Goal: Information Seeking & Learning: Learn about a topic

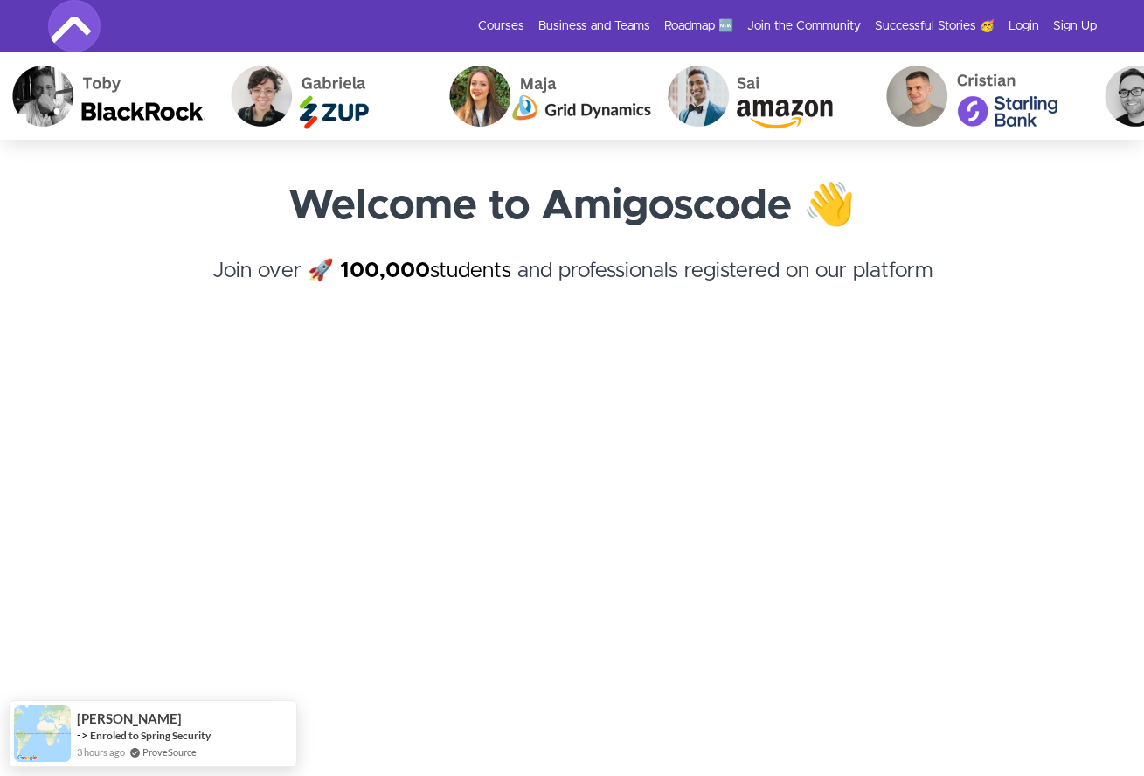
click at [1018, 35] on div "Courses Business and Teams Roadmap 🆕 Join the Community Successful Stories 🥳 Lo…" at bounding box center [572, 26] width 1049 height 52
click at [1019, 31] on link "Login" at bounding box center [1024, 25] width 31 height 17
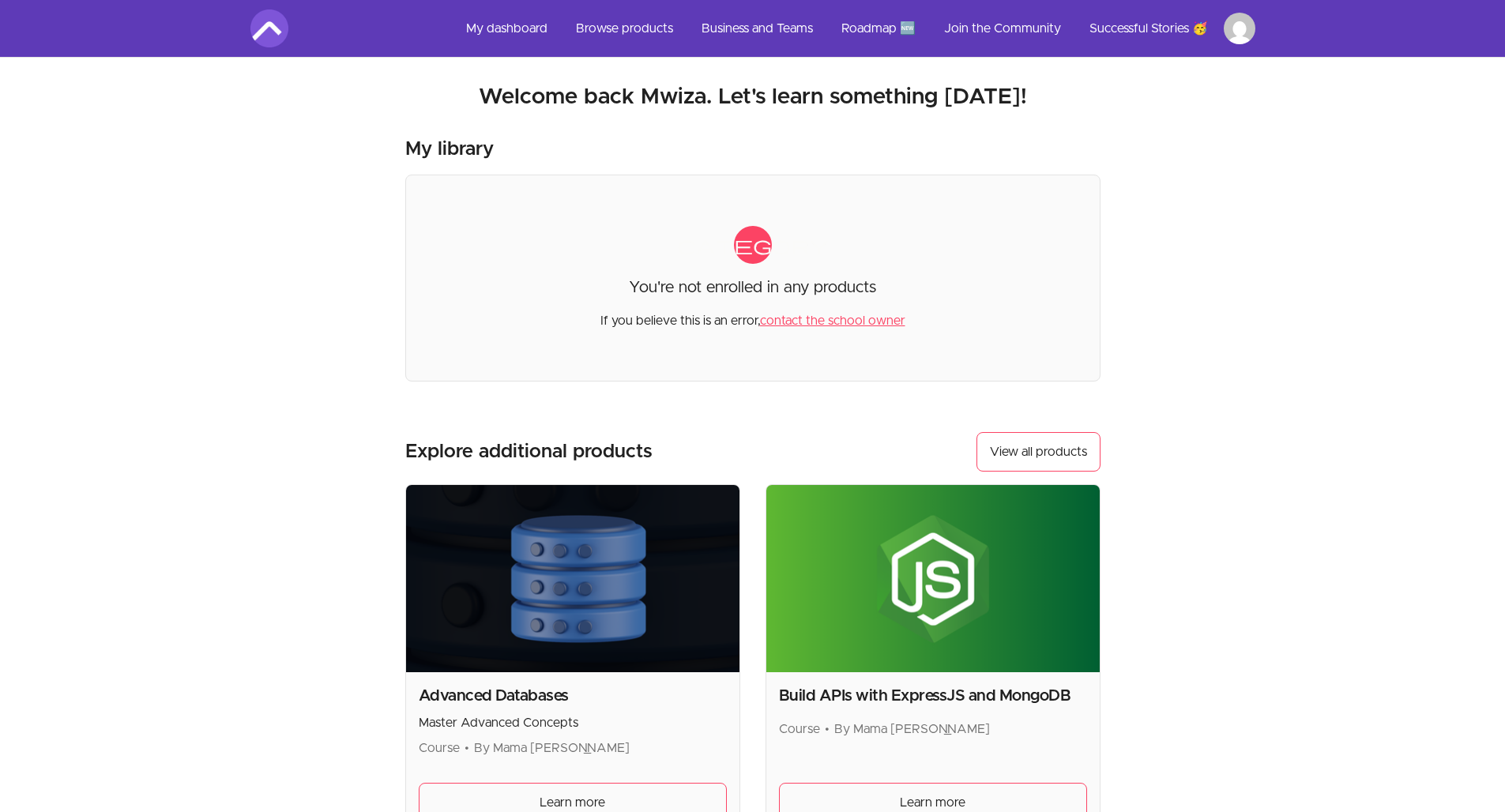
click at [509, 28] on link "My dashboard" at bounding box center [507, 28] width 107 height 38
click at [971, 24] on link "Join the Community" at bounding box center [1002, 28] width 142 height 38
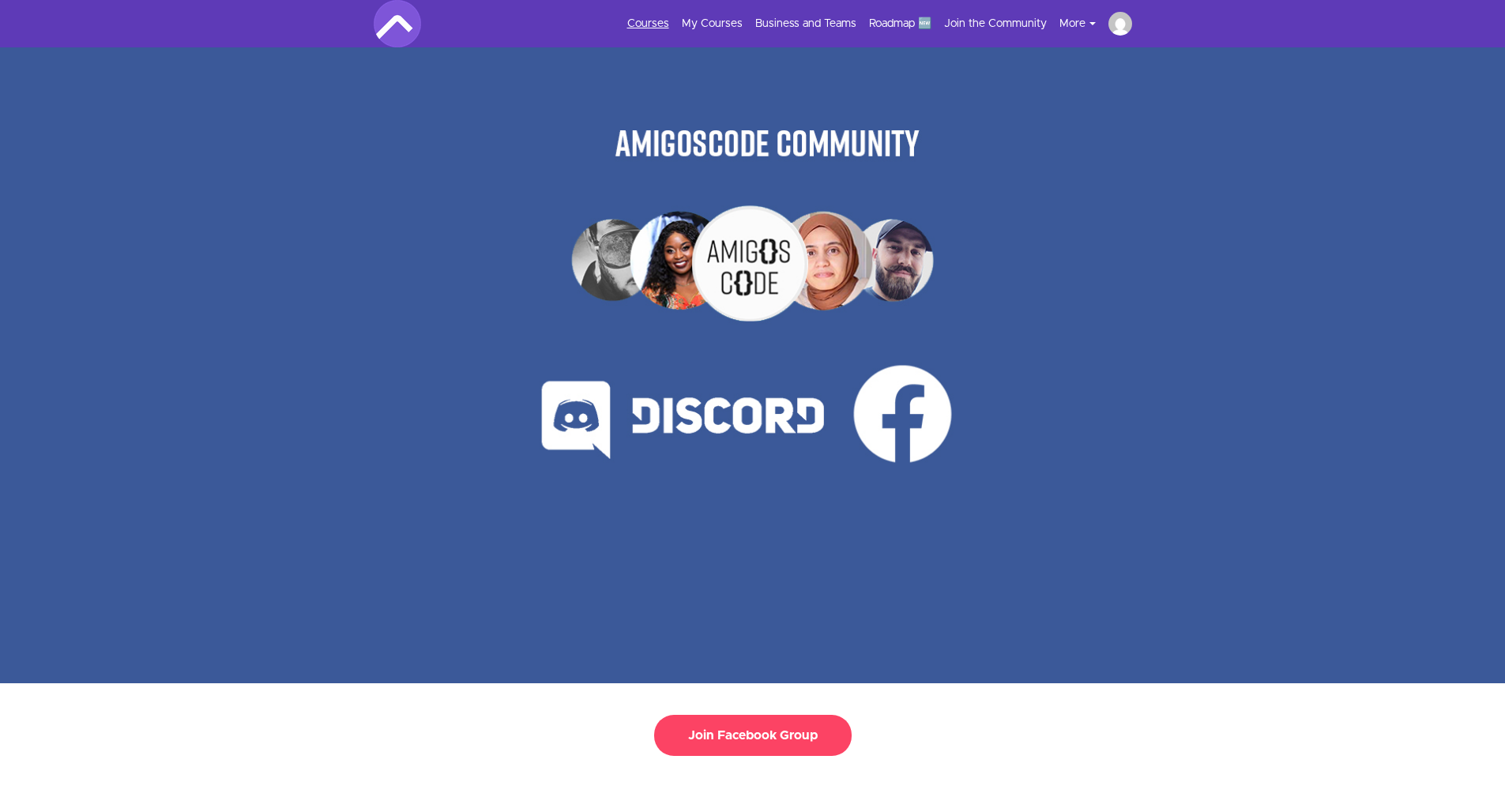
click at [654, 18] on link "Courses" at bounding box center [648, 23] width 42 height 15
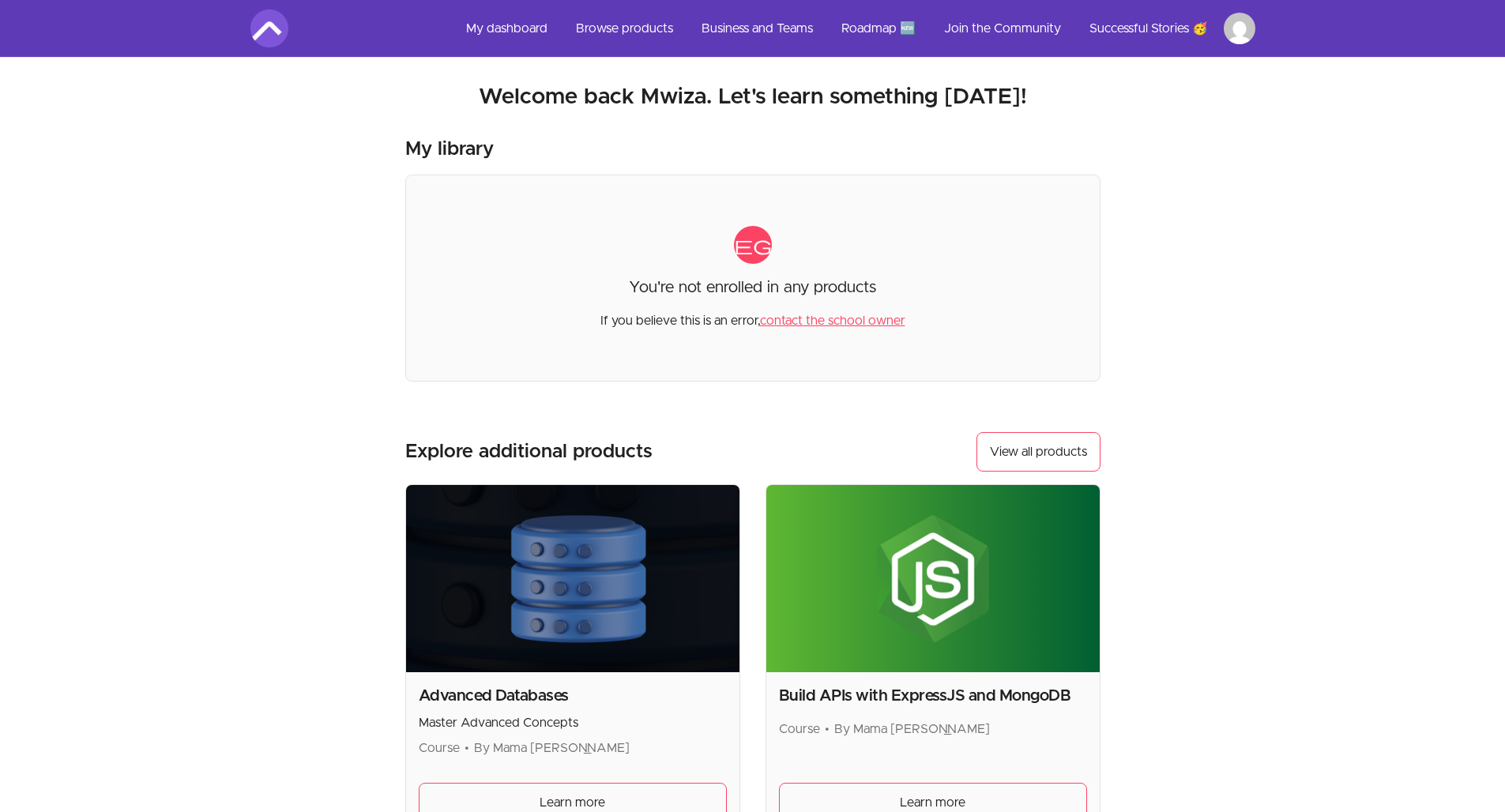
click at [1238, 44] on ul "My dashboard Browse products Business and Teams Roadmap 🆕 Join the Community Su…" at bounding box center [854, 28] width 801 height 38
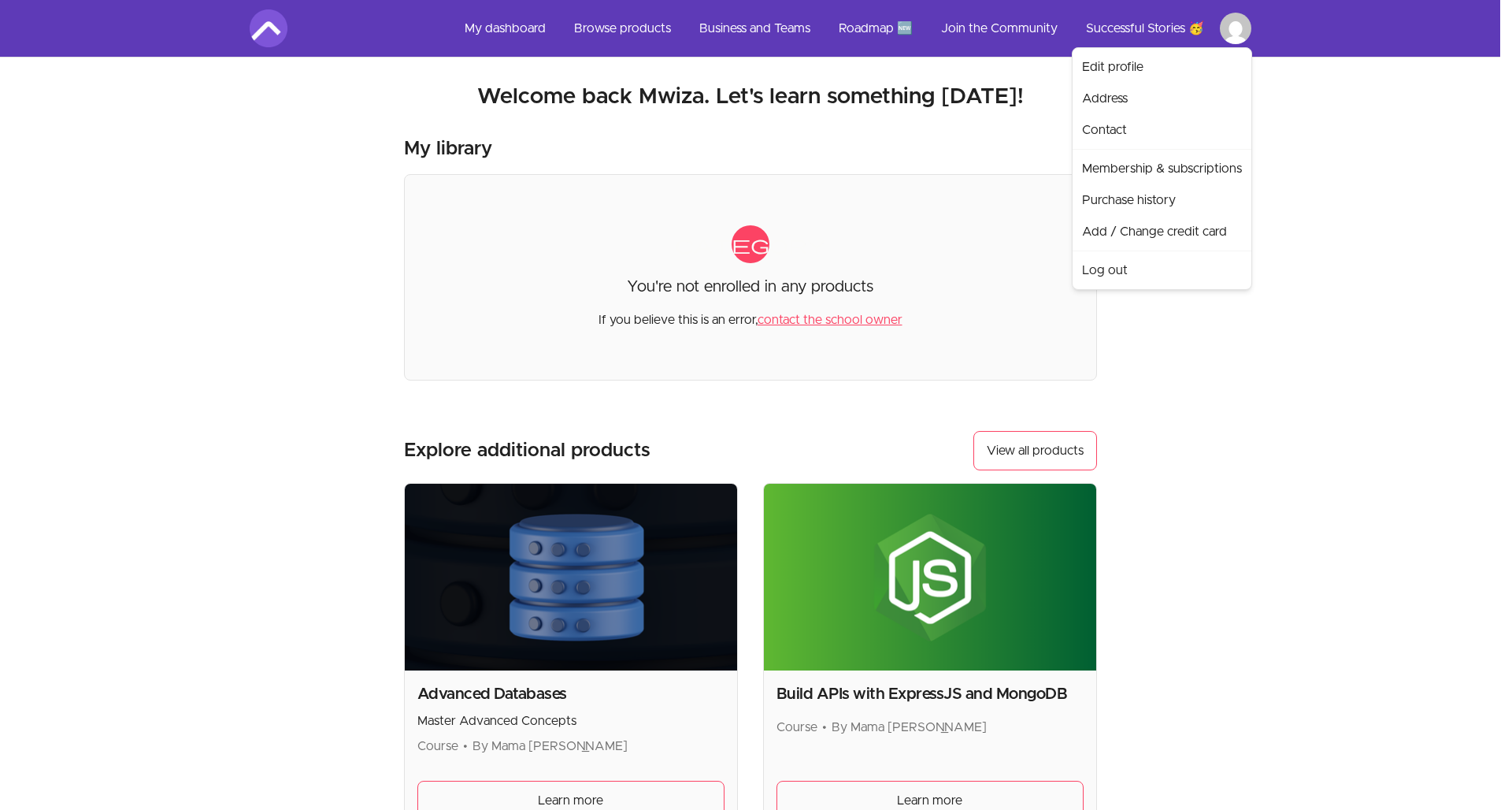
click at [1232, 32] on html "Skip to main content Main menu Includes navigation links and user settings My d…" at bounding box center [756, 533] width 1512 height 1068
click at [1120, 160] on link "Membership & subscriptions" at bounding box center [1161, 168] width 172 height 32
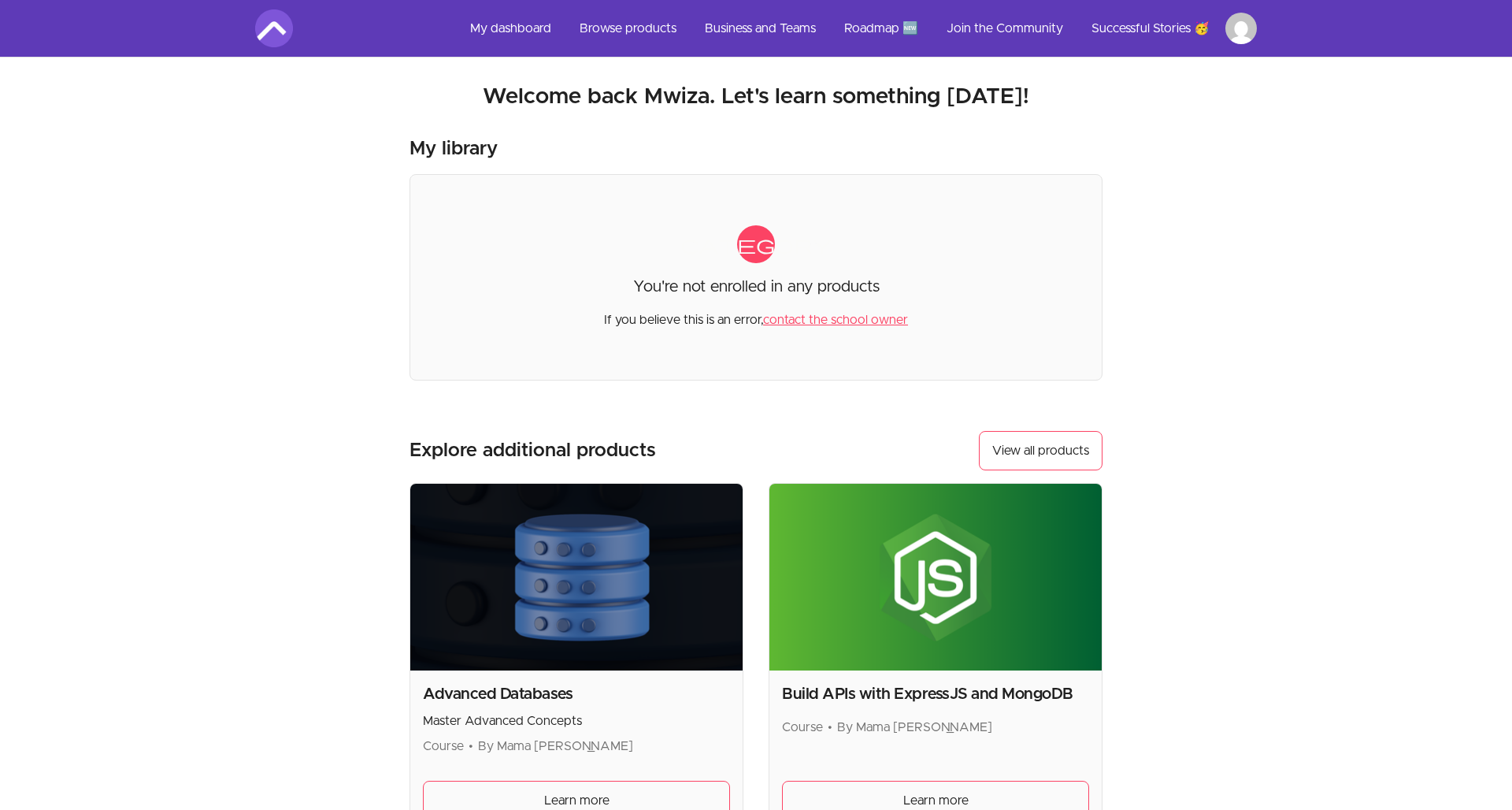
click at [1239, 23] on html "Skip to main content Main menu Includes navigation links and user settings My d…" at bounding box center [756, 533] width 1512 height 1068
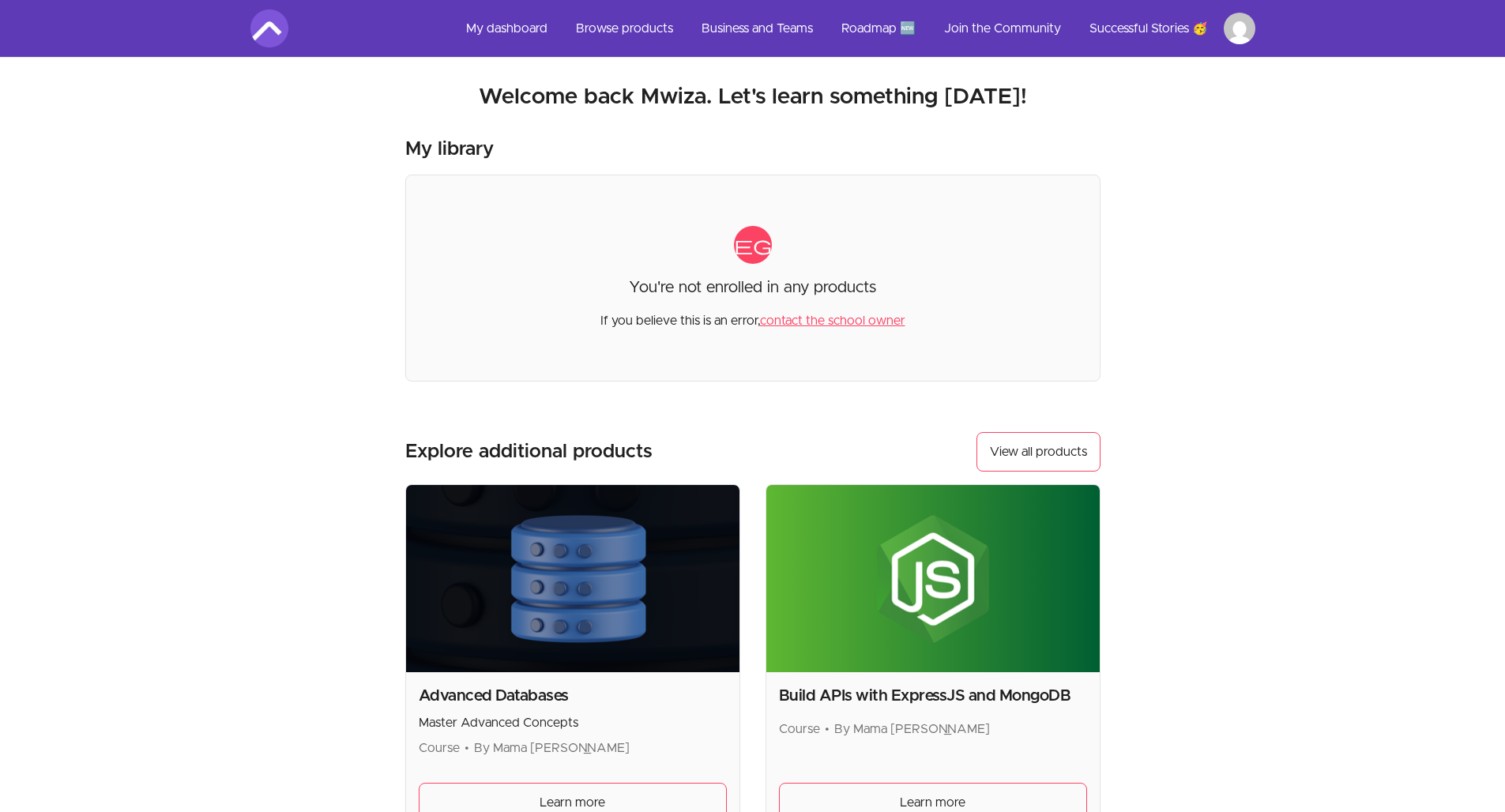
click at [849, 26] on link "Roadmap 🆕" at bounding box center [878, 28] width 99 height 38
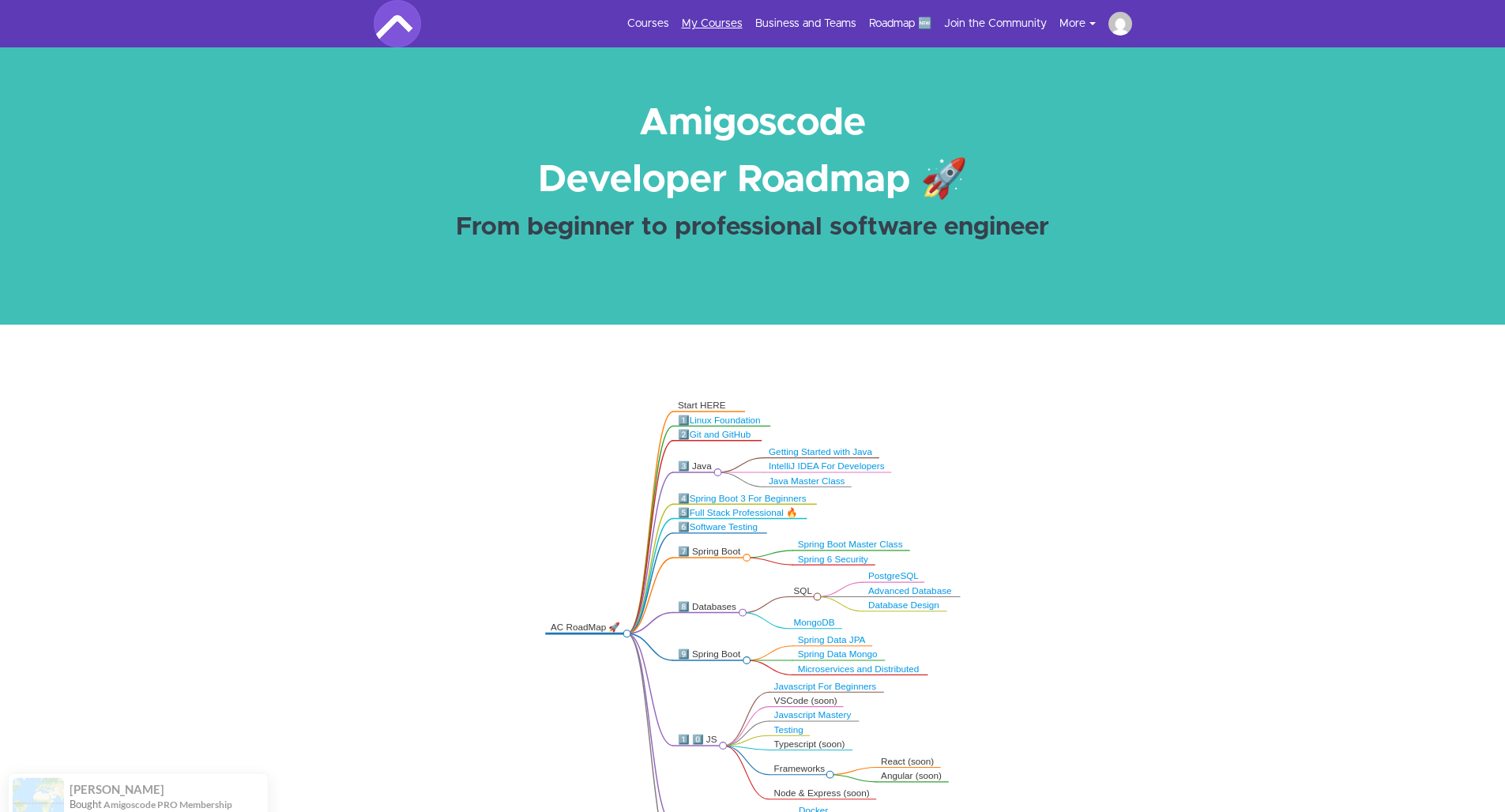
click at [724, 30] on link "My Courses" at bounding box center [712, 23] width 61 height 15
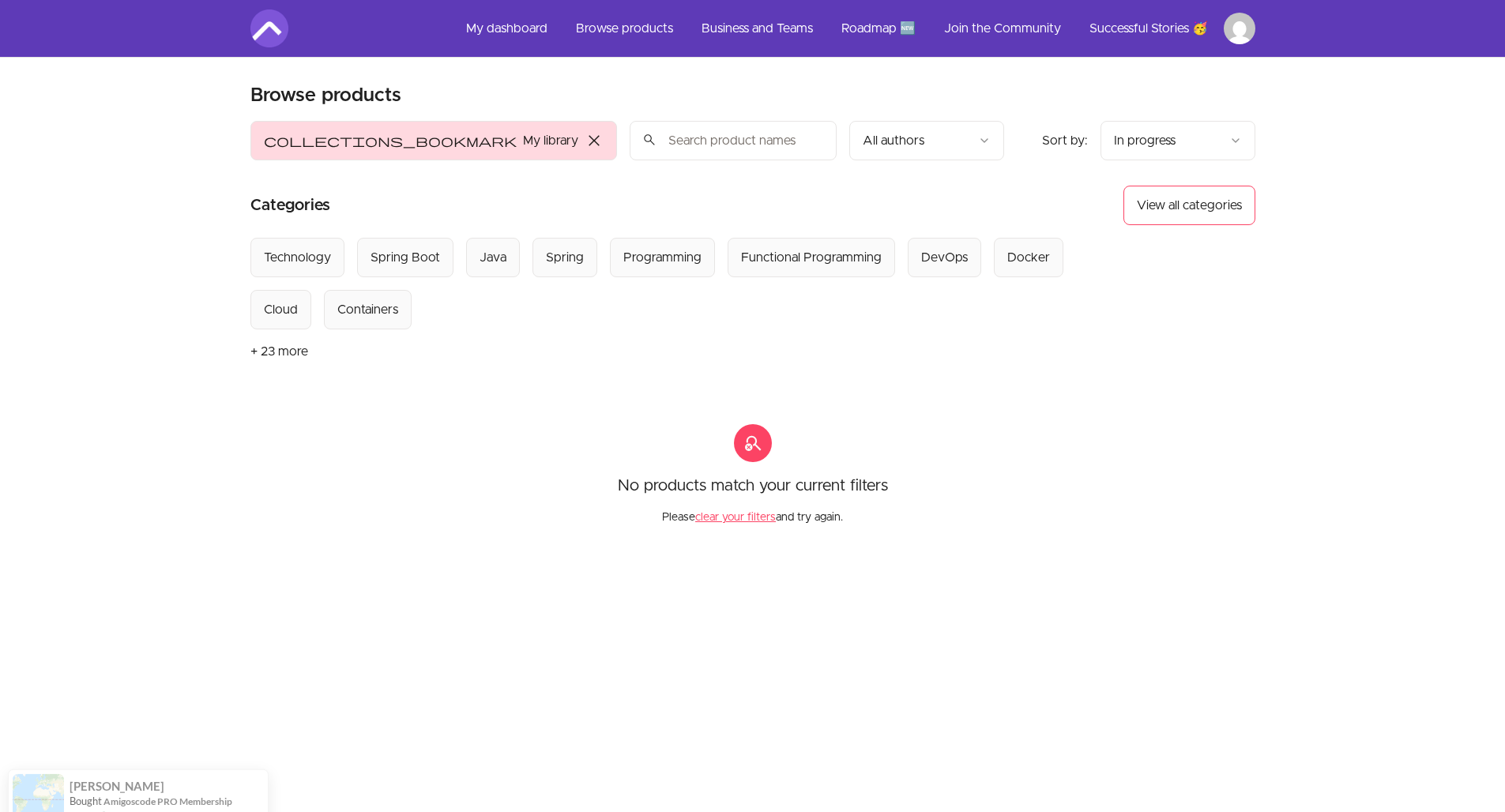
click at [518, 23] on link "My dashboard" at bounding box center [507, 28] width 107 height 38
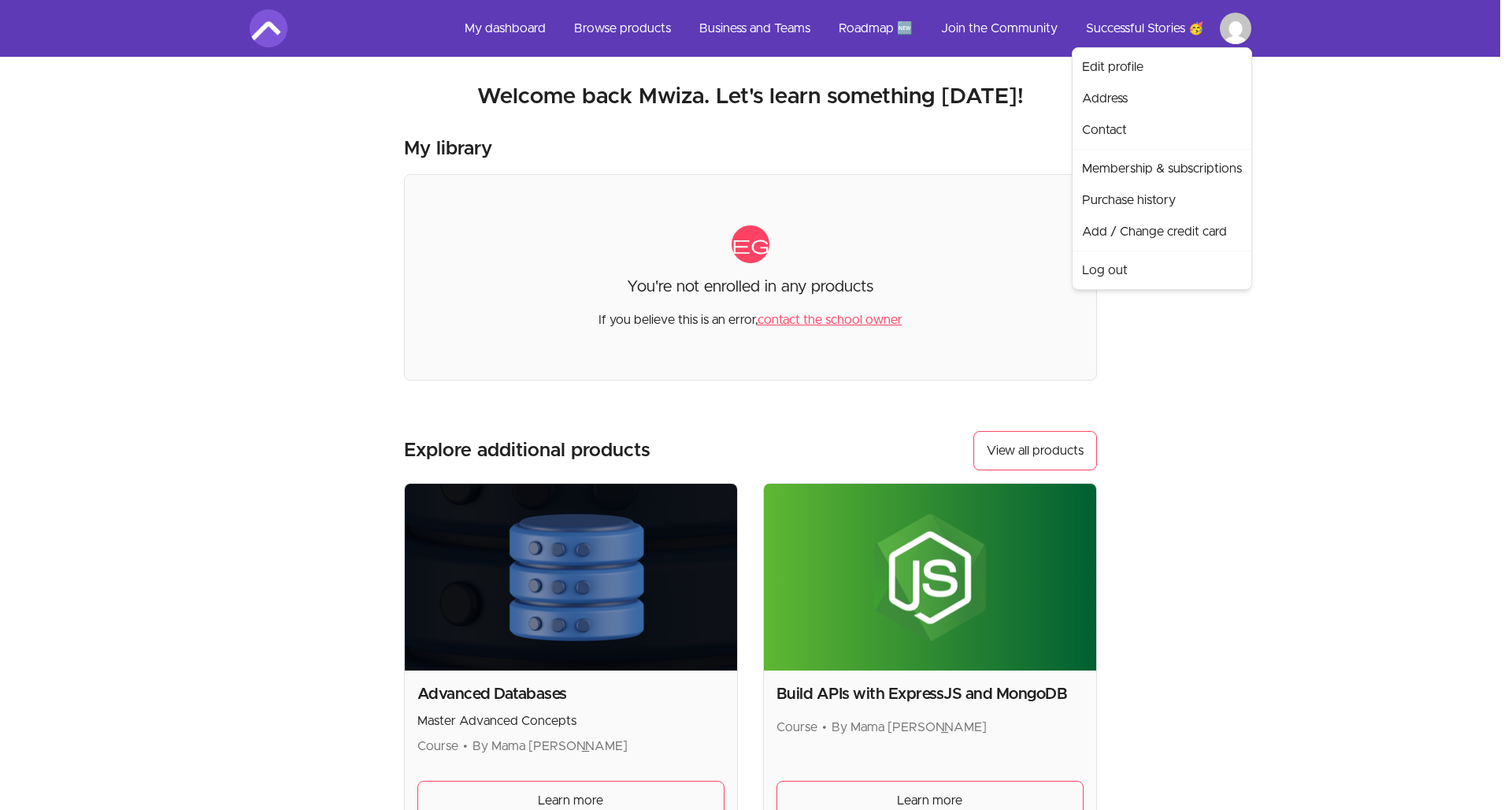
click at [1227, 41] on html "Skip to main content Main menu Includes navigation links and user settings My d…" at bounding box center [756, 533] width 1512 height 1068
click at [1109, 267] on link "Log out" at bounding box center [1161, 269] width 172 height 32
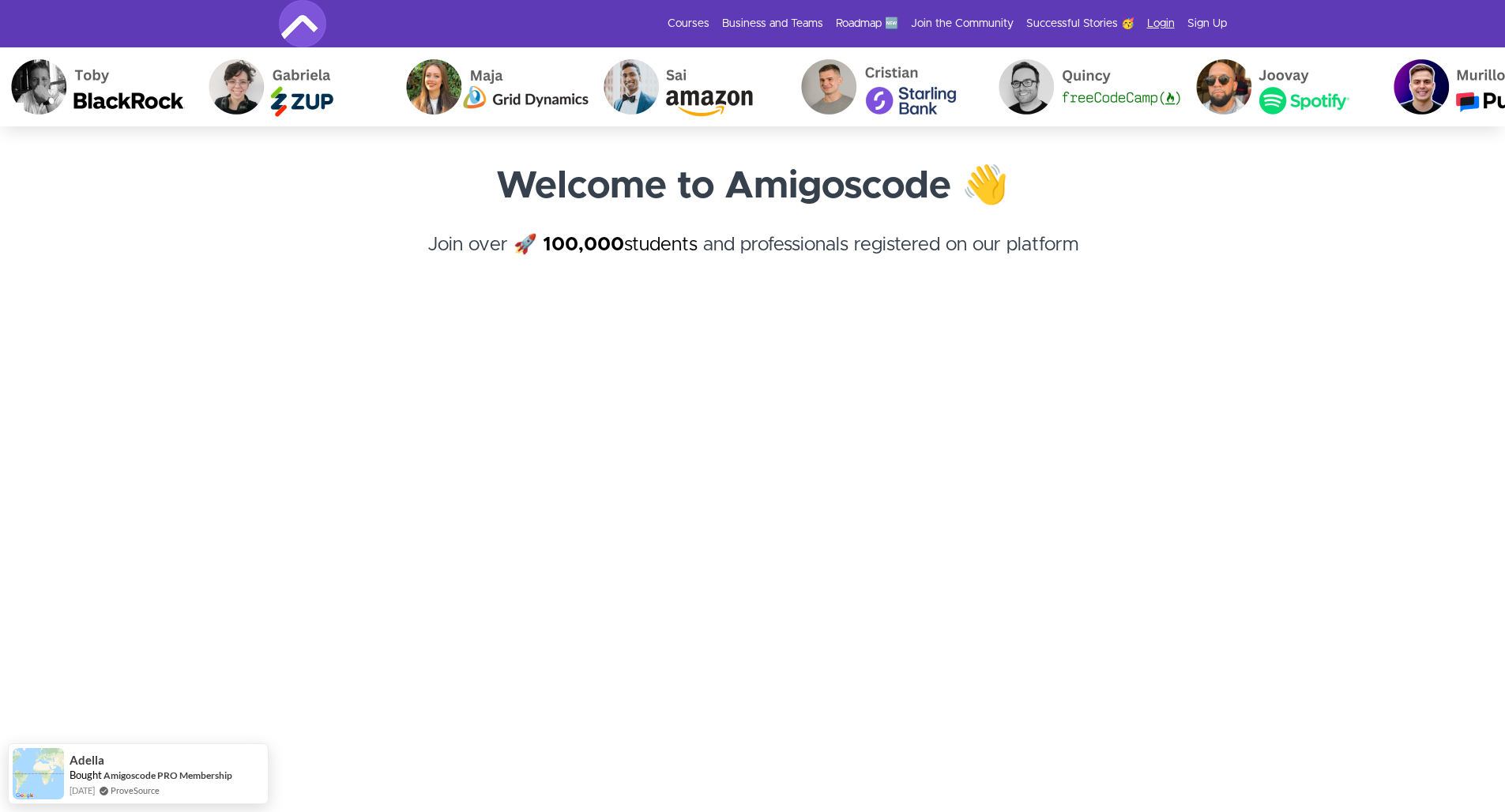
click at [1168, 24] on link "Login" at bounding box center [1160, 23] width 28 height 15
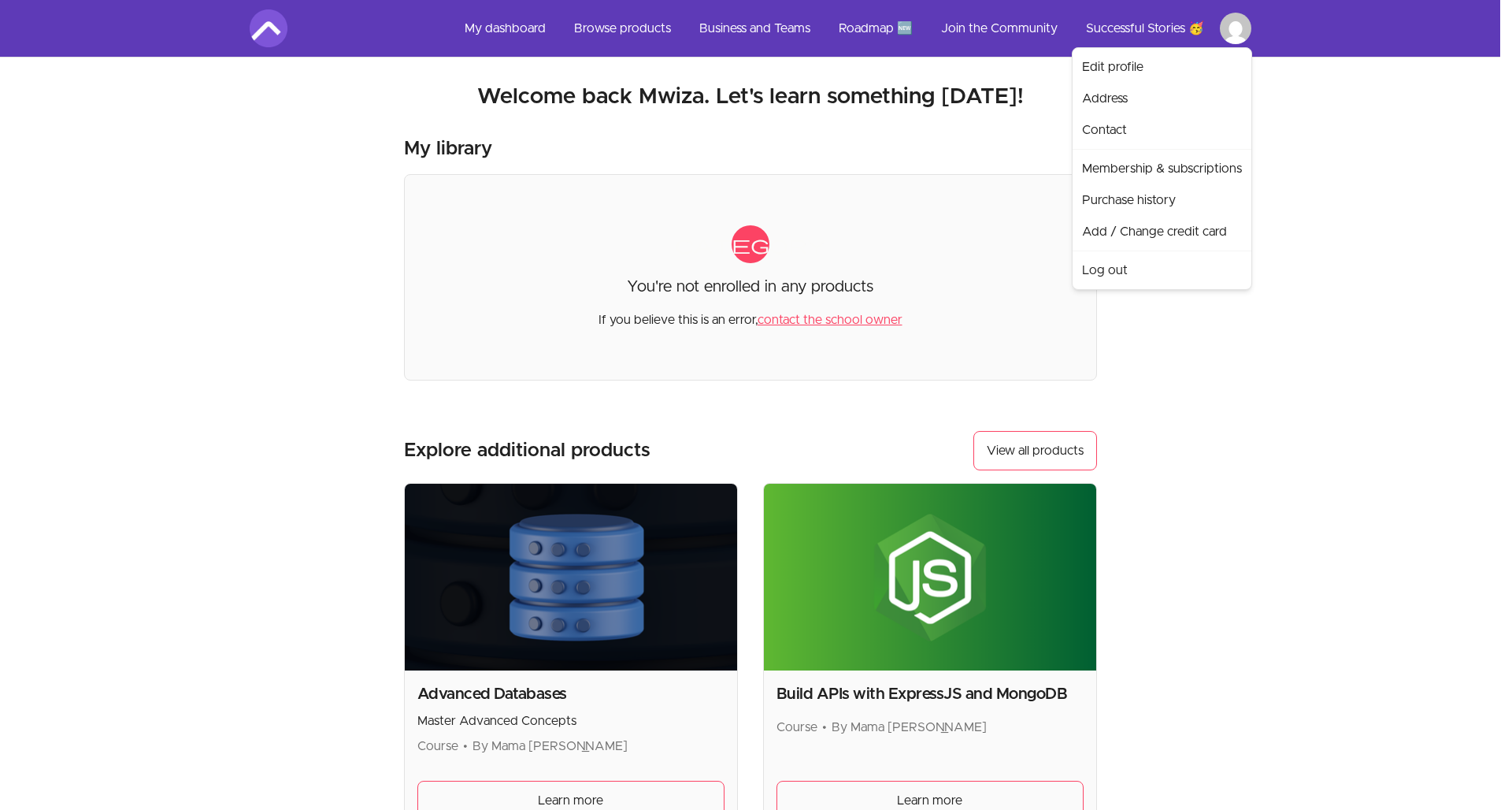
click at [1236, 30] on html "Skip to main content Main menu Includes navigation links and user settings My d…" at bounding box center [756, 533] width 1512 height 1068
click at [1102, 274] on link "Log out" at bounding box center [1161, 269] width 172 height 32
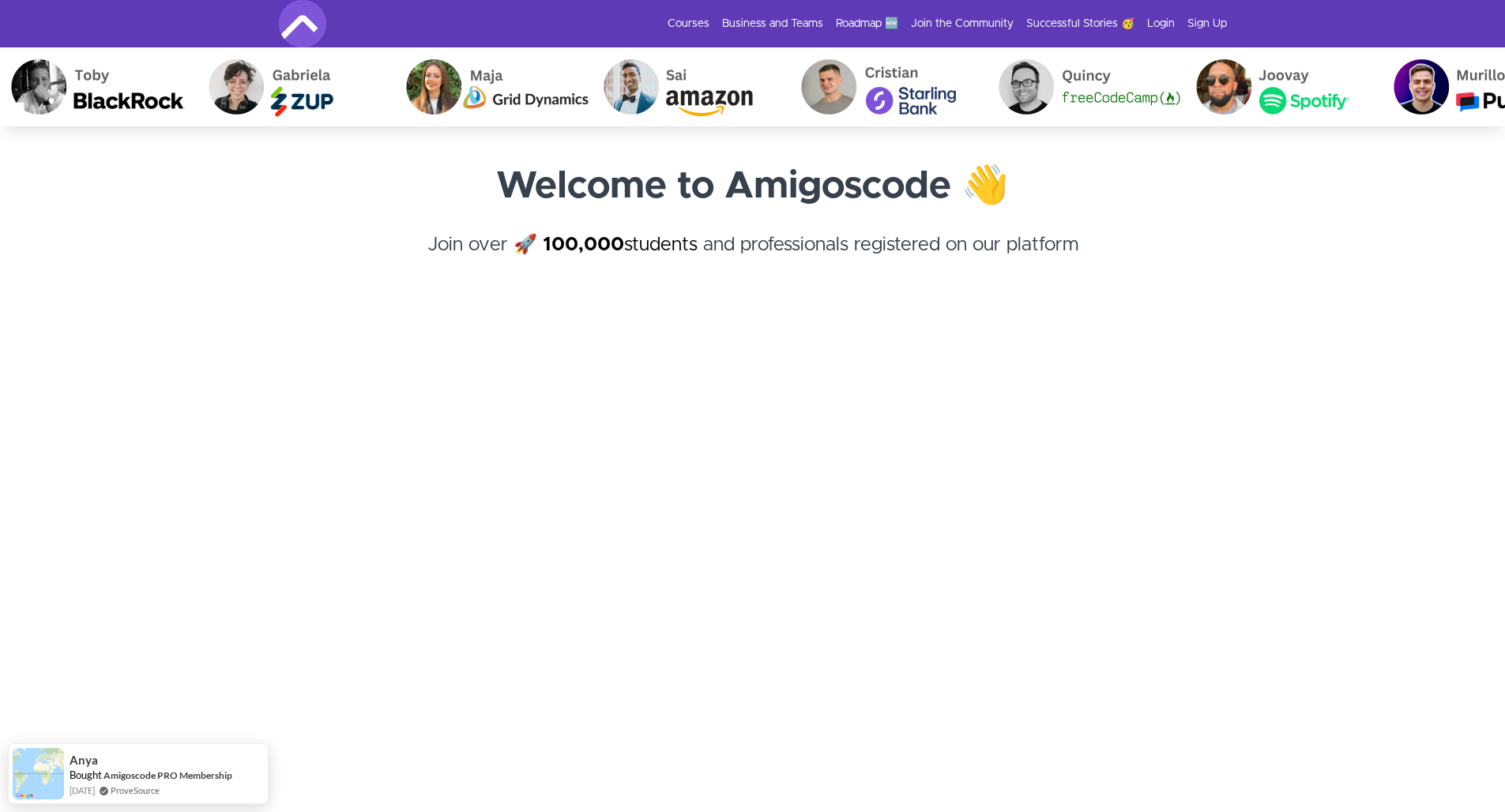
click at [1164, 5] on div "Courses Business and Teams Roadmap 🆕 Join the Community Successful Stories 🥳 Lo…" at bounding box center [752, 23] width 948 height 47
click at [1164, 19] on link "Login" at bounding box center [1160, 23] width 28 height 15
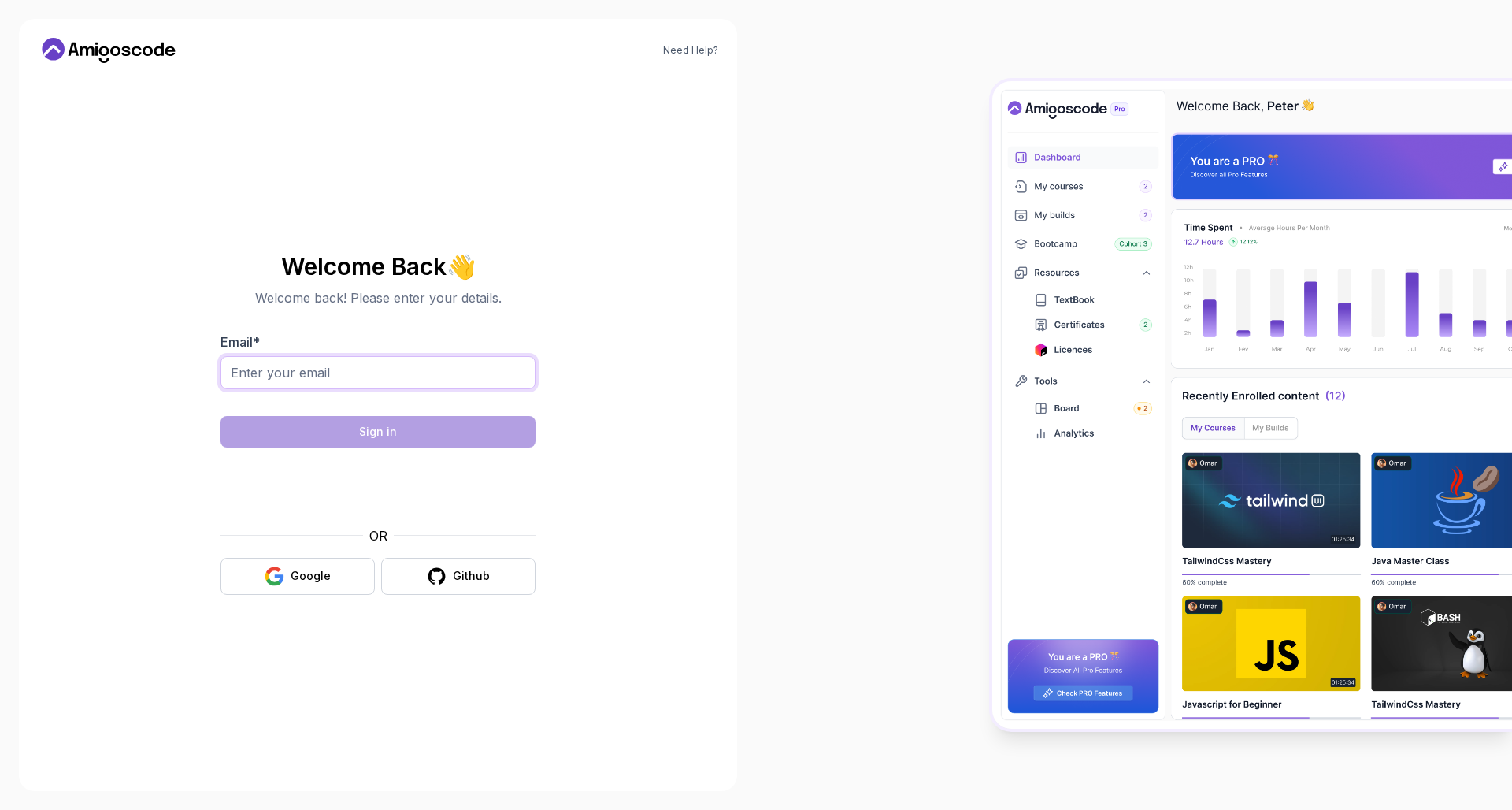
click at [394, 373] on input "Email *" at bounding box center [378, 372] width 315 height 33
type input "l"
type input "mwizalaura12@gmail.com"
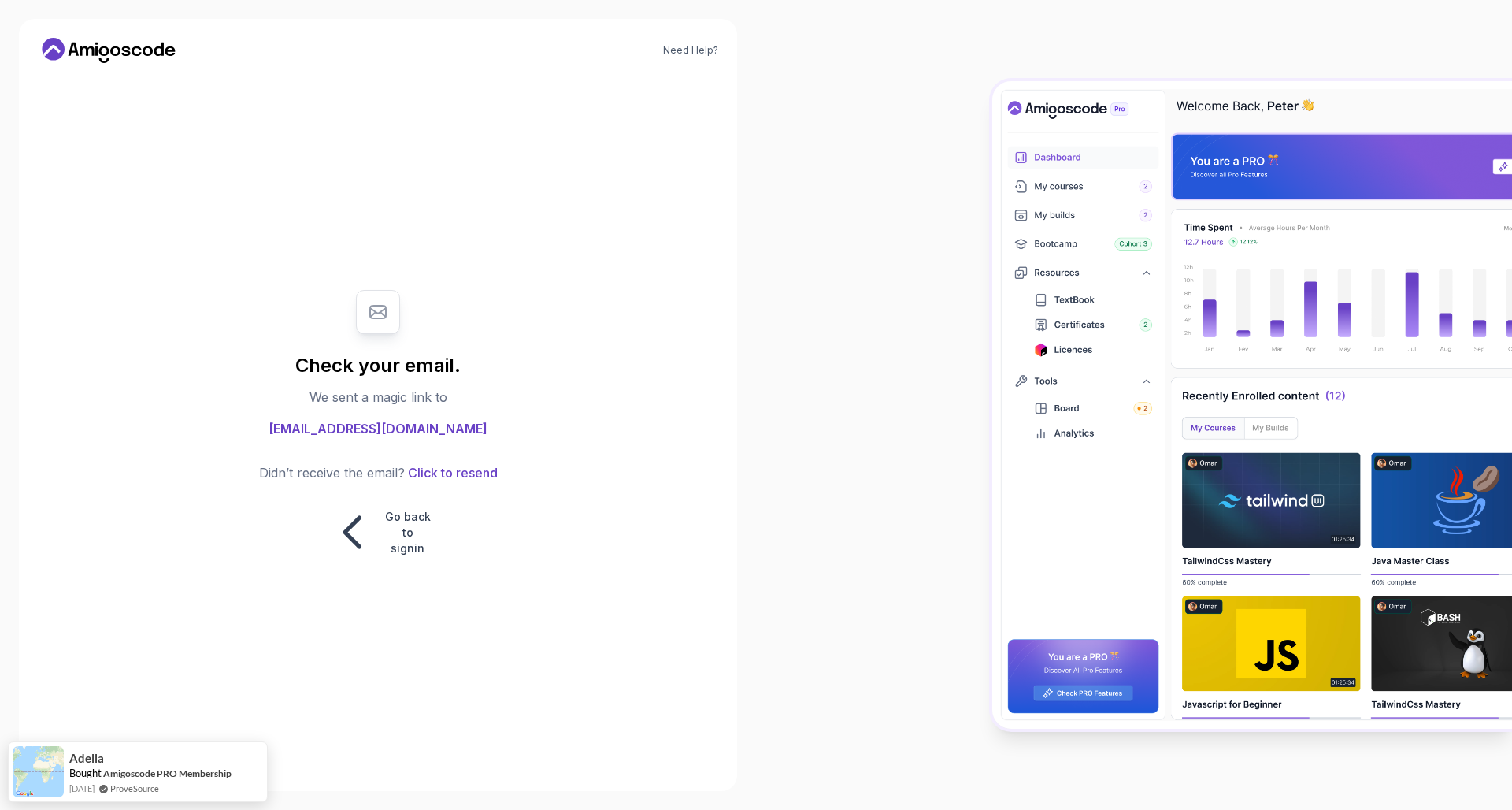
click at [989, 281] on body "Need Help? Check your email. We sent a magic link to mwizalaura12@gmail.com Did…" at bounding box center [756, 405] width 1512 height 810
click at [443, 482] on button "Click to resend" at bounding box center [450, 472] width 93 height 19
click at [444, 482] on button "Click to resend" at bounding box center [450, 472] width 93 height 19
click at [398, 534] on p "Go back to signin" at bounding box center [408, 532] width 47 height 47
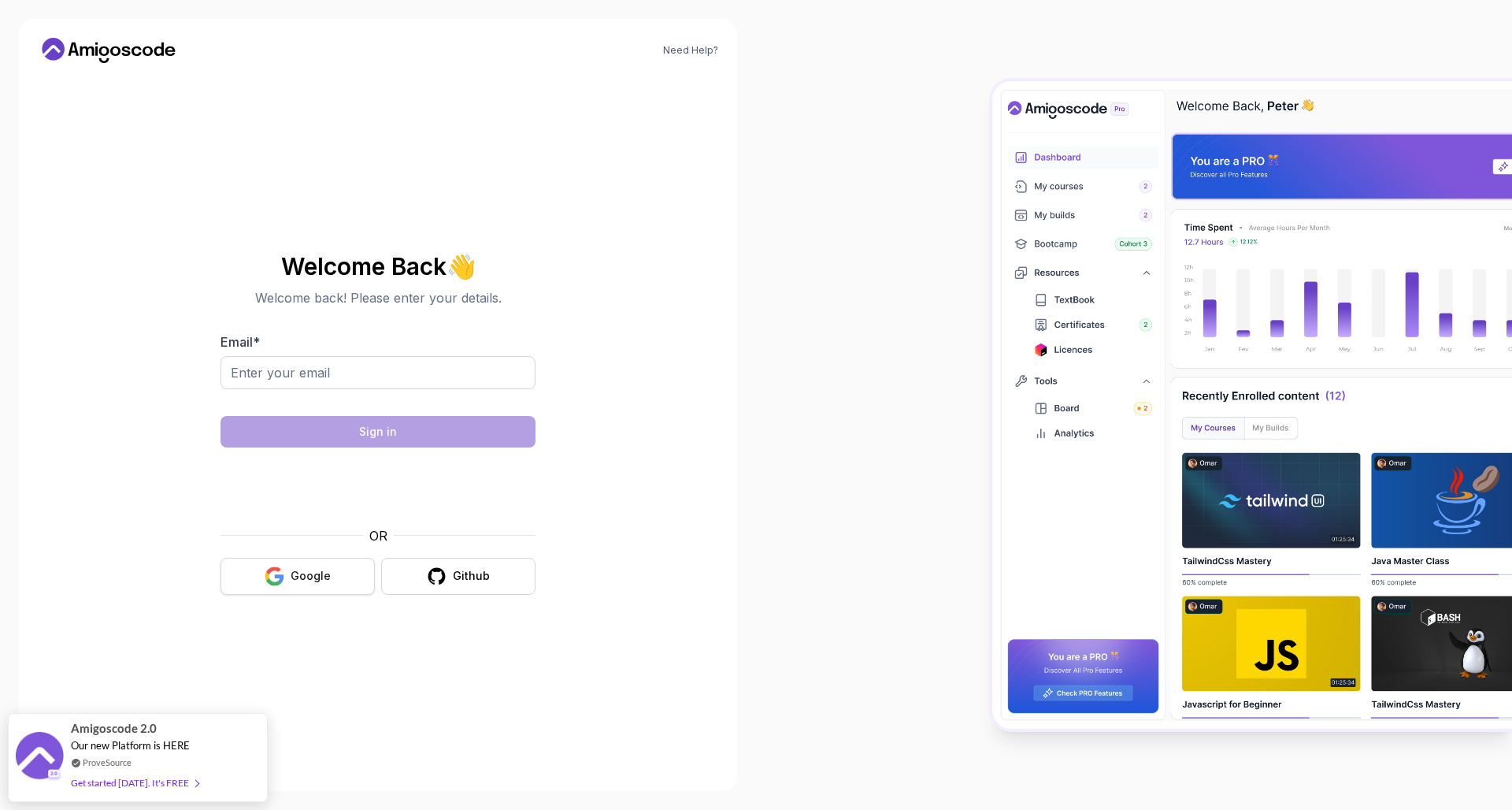
click at [345, 581] on button "Google" at bounding box center [297, 576] width 154 height 37
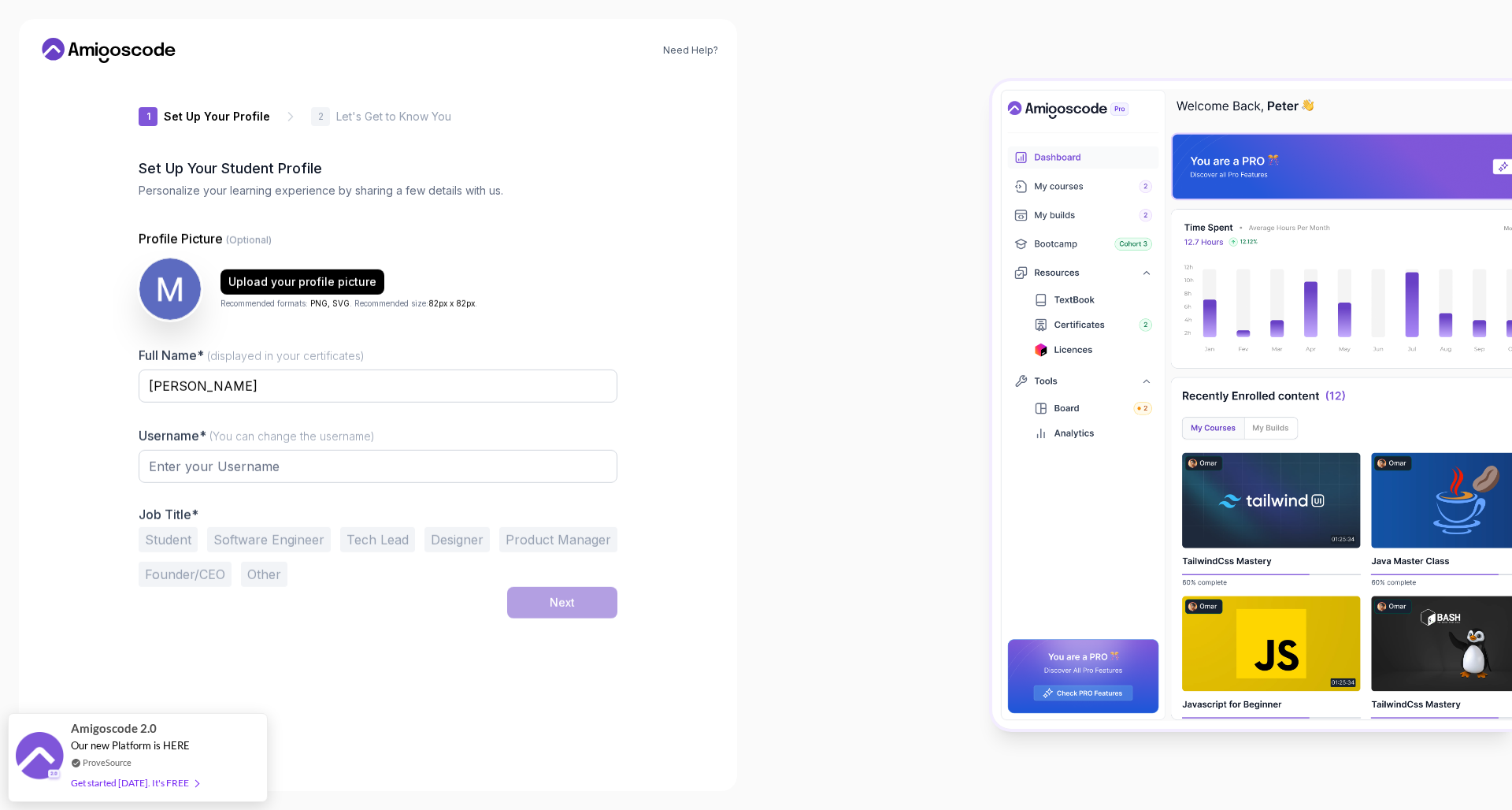
type input "calmbobcat5a15a"
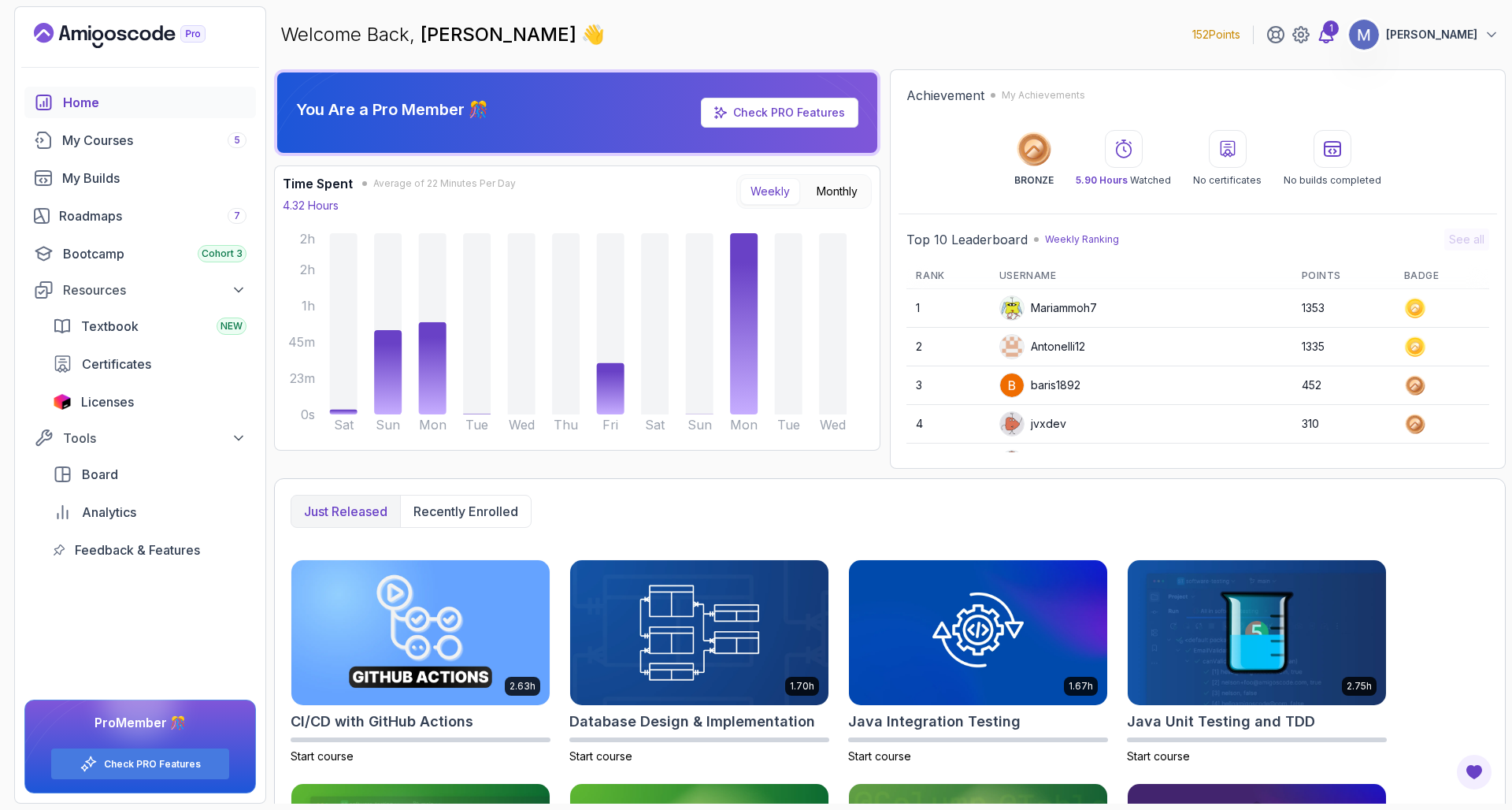
click at [1335, 35] on icon at bounding box center [1326, 34] width 19 height 19
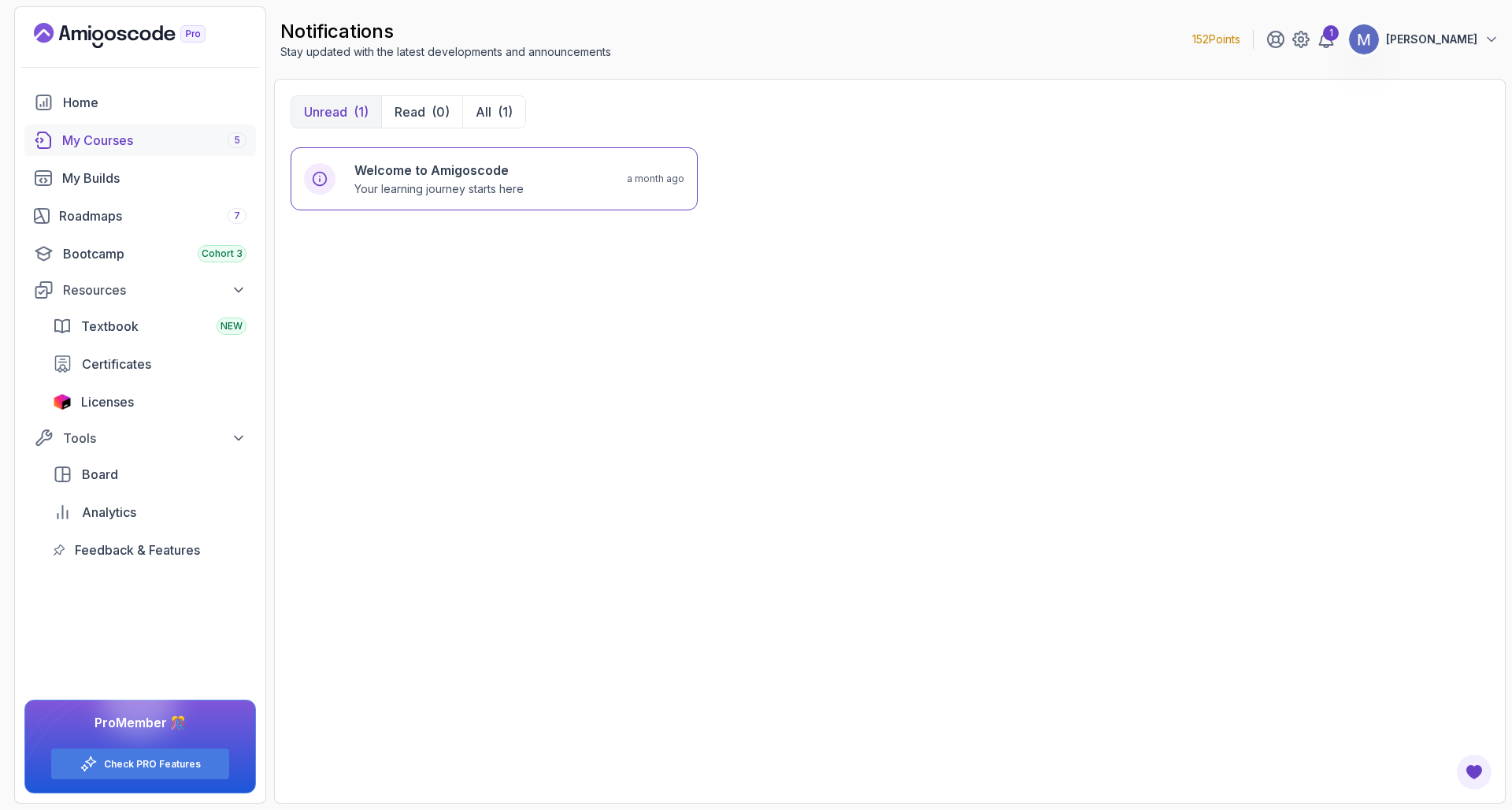
click at [165, 135] on div "My Courses 5" at bounding box center [154, 140] width 185 height 19
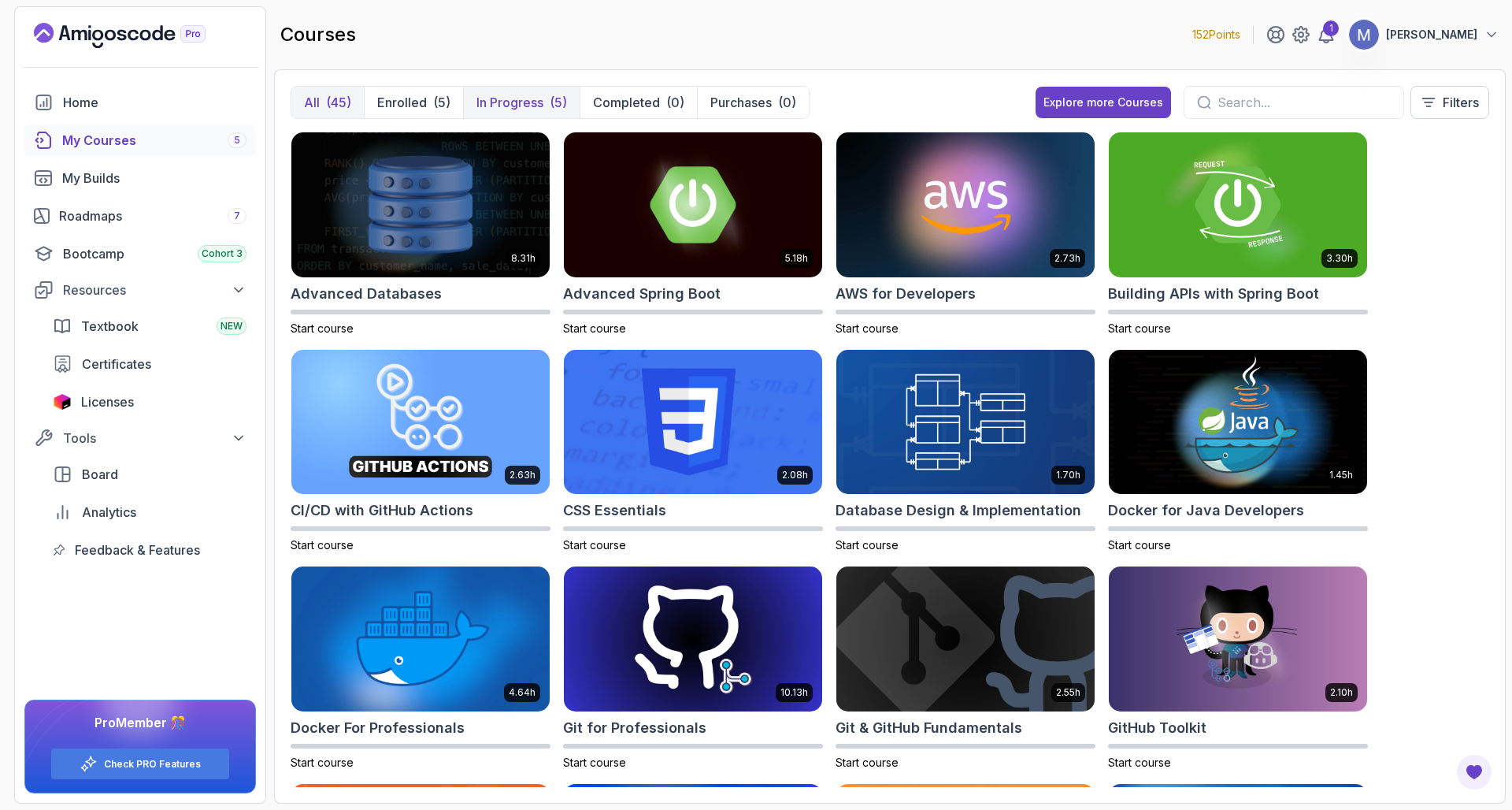
click at [501, 104] on p "In Progress" at bounding box center [510, 102] width 67 height 19
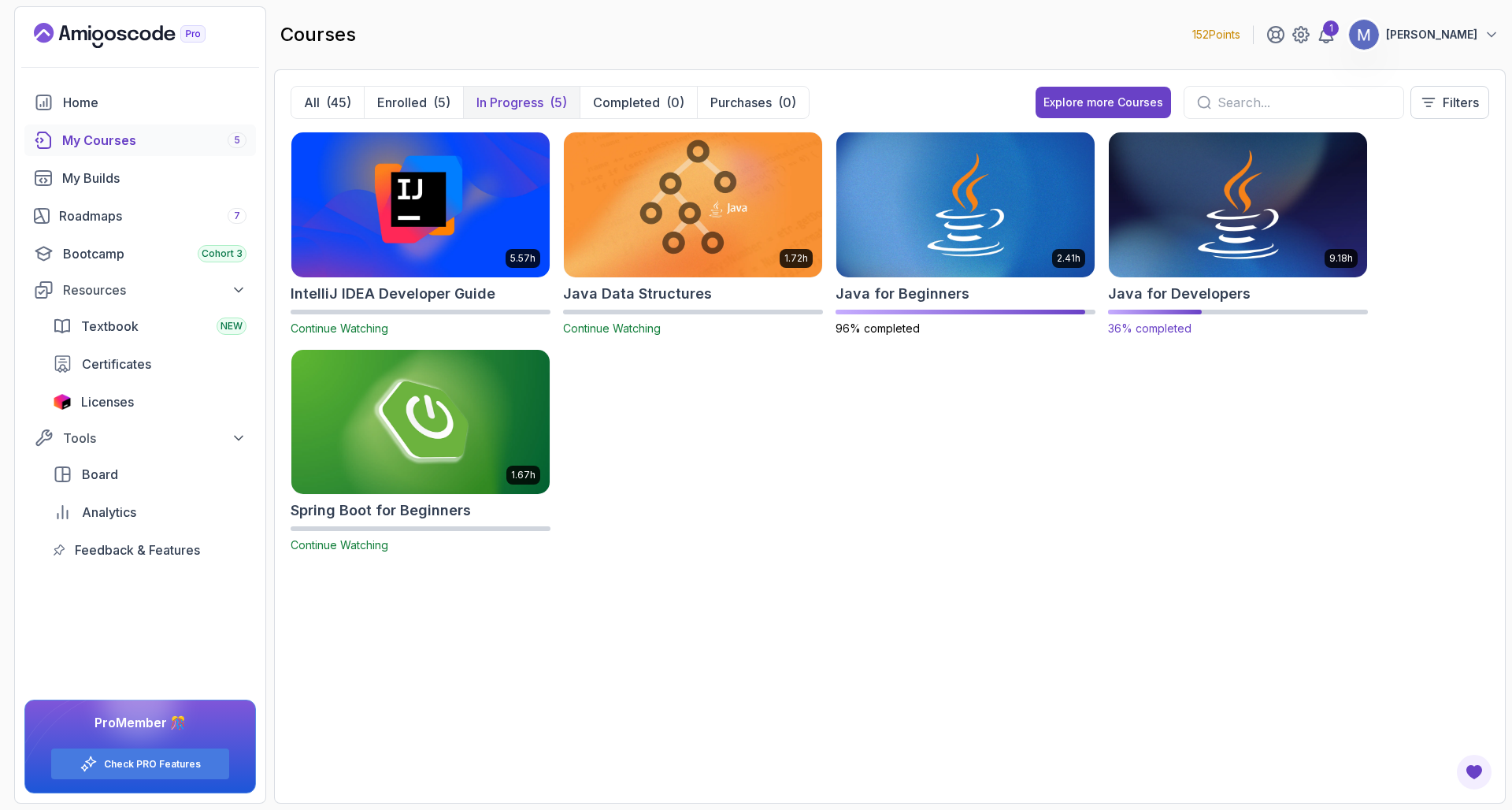
click at [1182, 238] on img at bounding box center [1237, 205] width 271 height 152
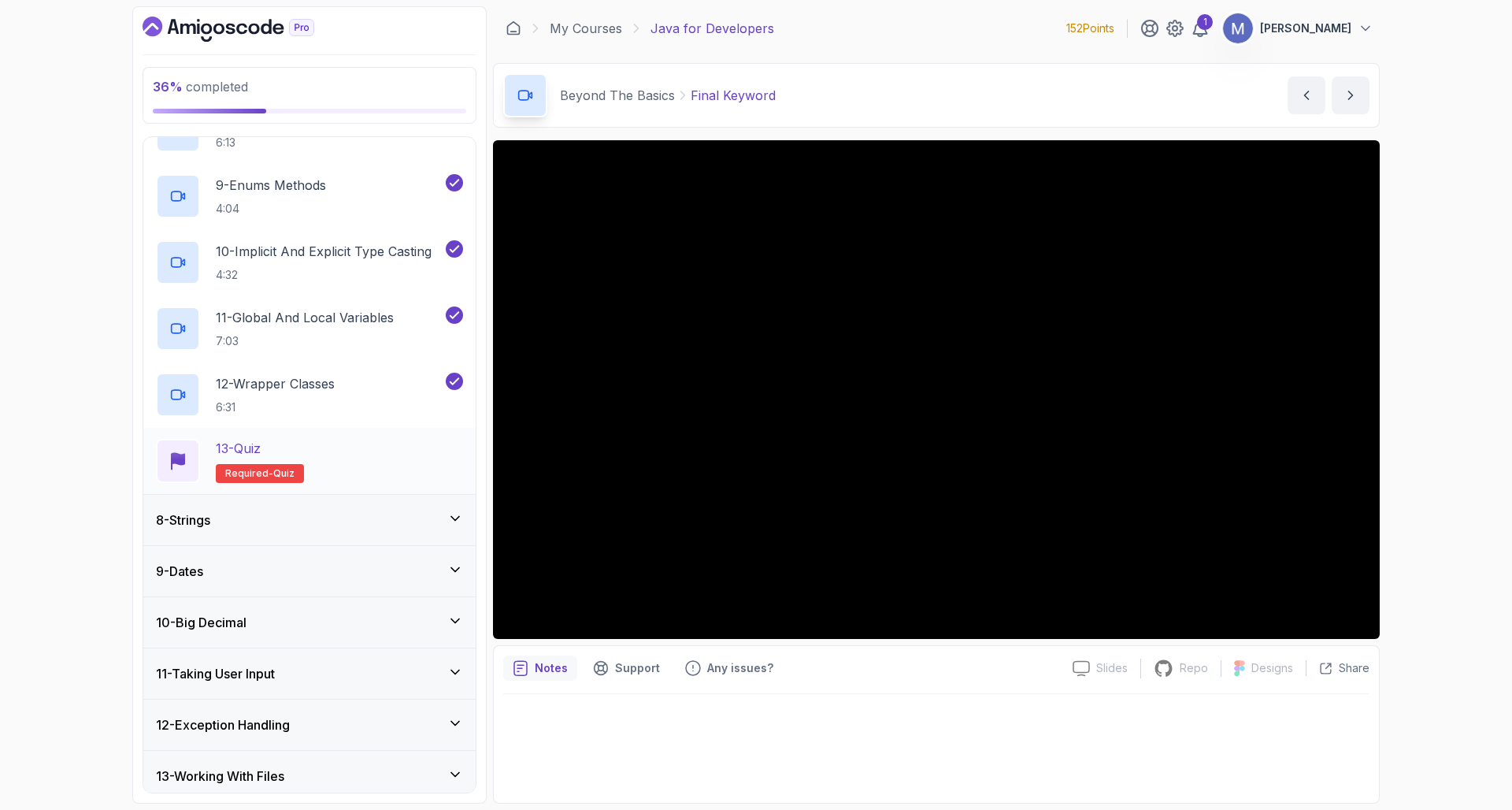
scroll to position [915, 0]
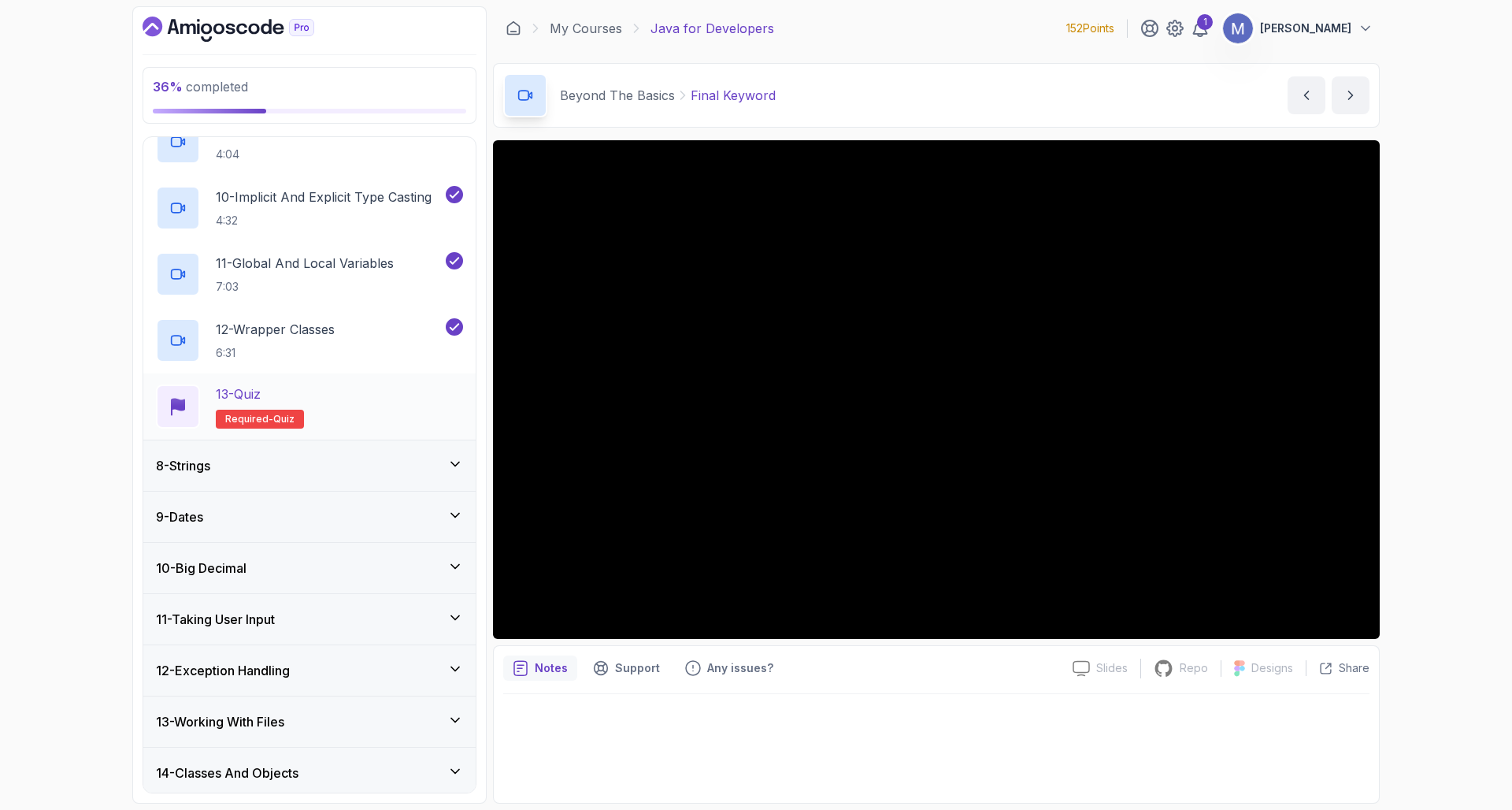
click at [403, 400] on div "13 - Quiz Required- quiz" at bounding box center [309, 406] width 307 height 44
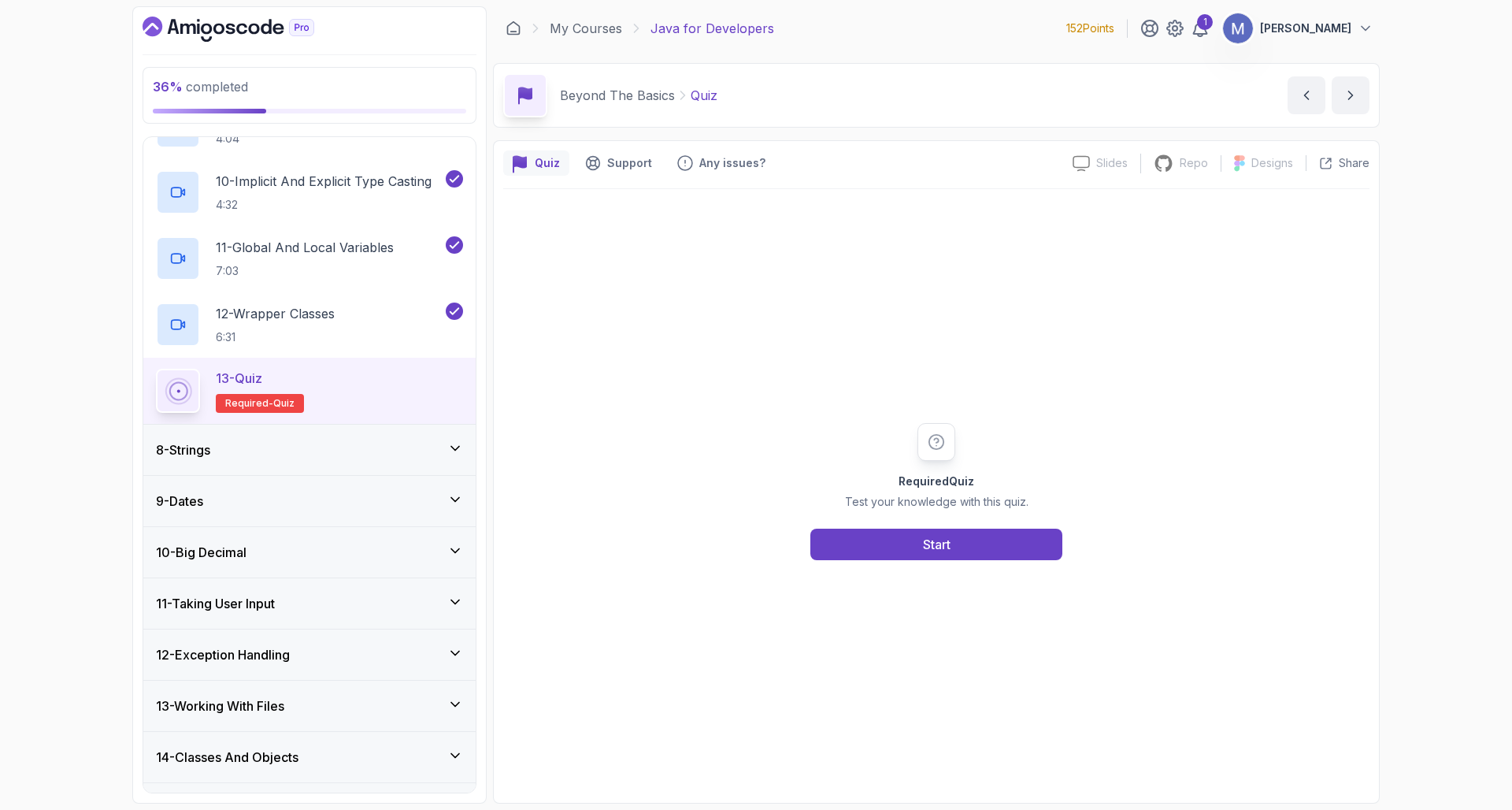
scroll to position [942, 0]
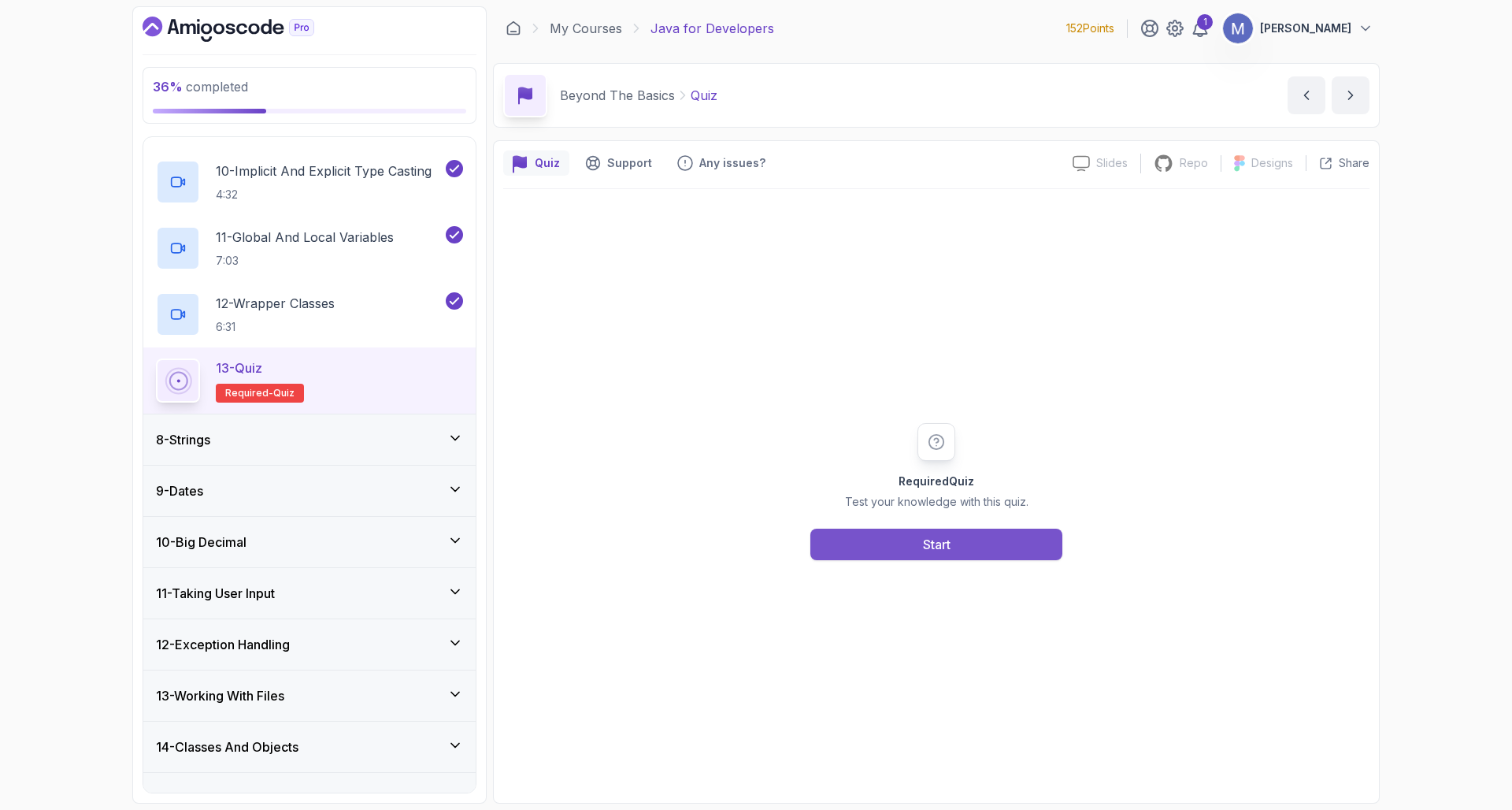
click at [914, 533] on button "Start" at bounding box center [937, 544] width 252 height 32
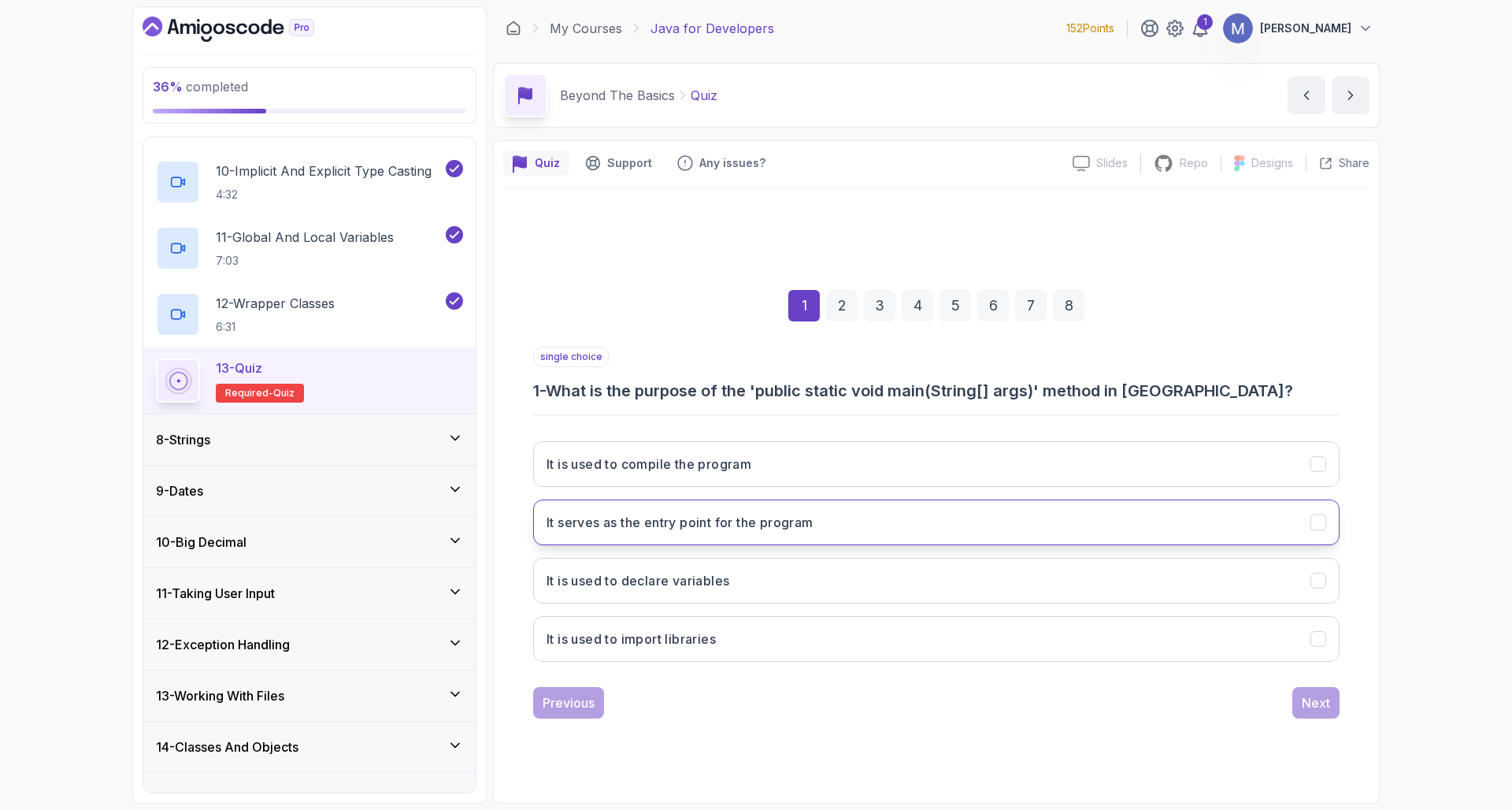
click at [835, 499] on button "It serves as the entry point for the program" at bounding box center [936, 522] width 806 height 46
click at [1306, 698] on div "Next" at bounding box center [1315, 702] width 28 height 19
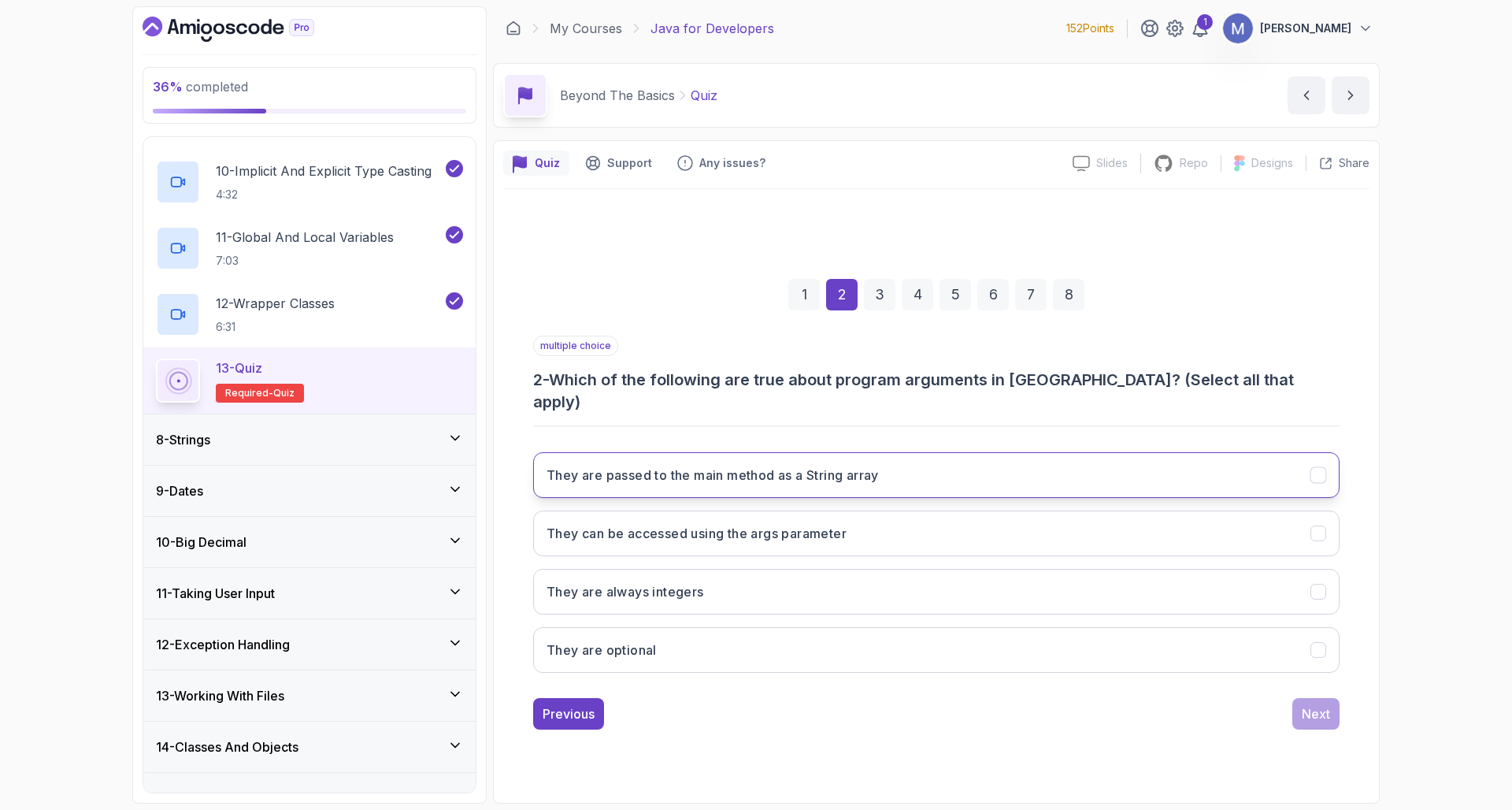
click at [879, 467] on h3 "They are passed to the main method as a String array" at bounding box center [712, 475] width 332 height 19
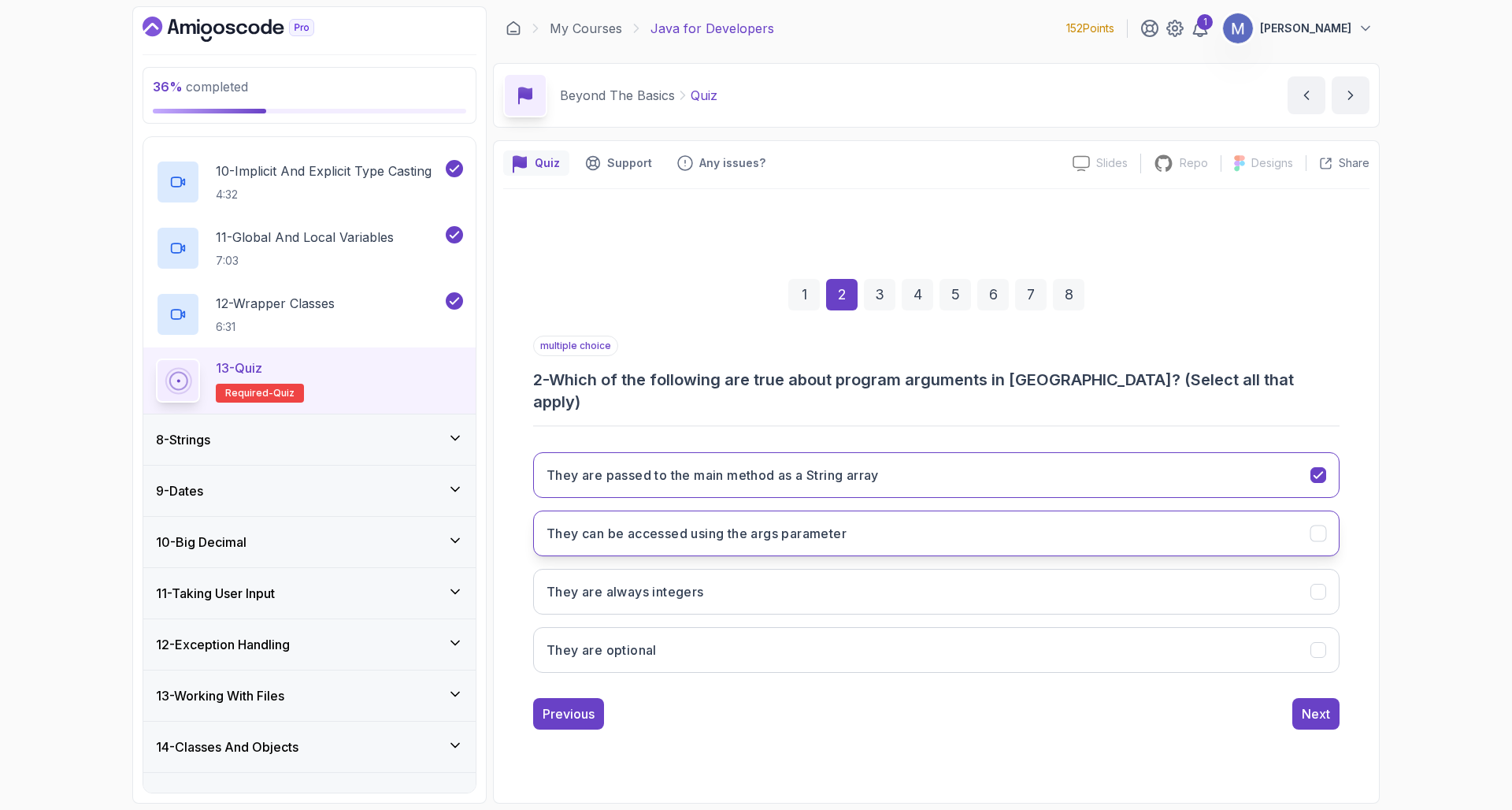
click at [859, 522] on button "They can be accessed using the args parameter" at bounding box center [936, 533] width 806 height 46
click at [811, 650] on button "They are optional" at bounding box center [936, 650] width 806 height 46
click at [1299, 705] on button "Next" at bounding box center [1316, 714] width 47 height 32
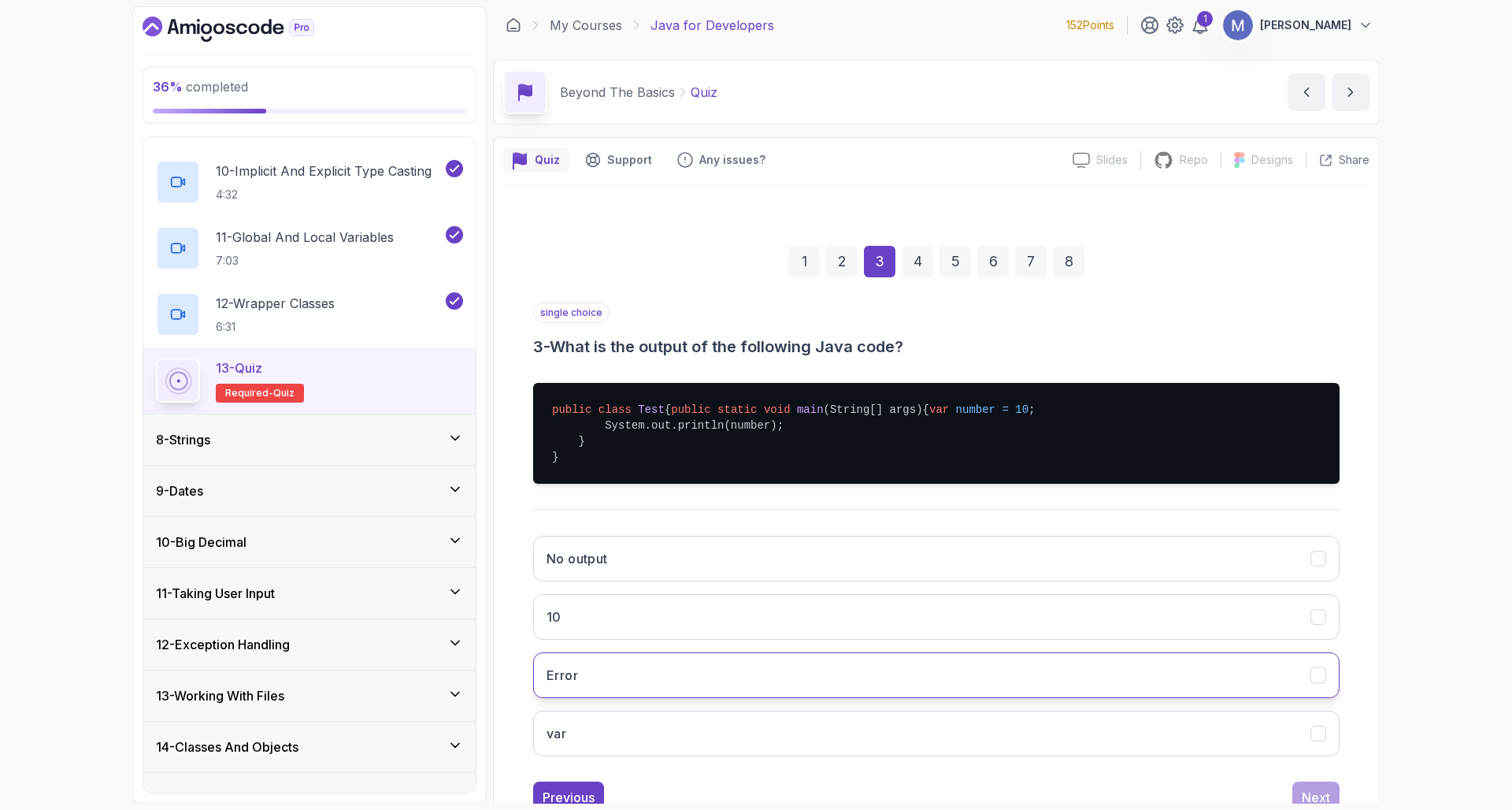
scroll to position [6, 0]
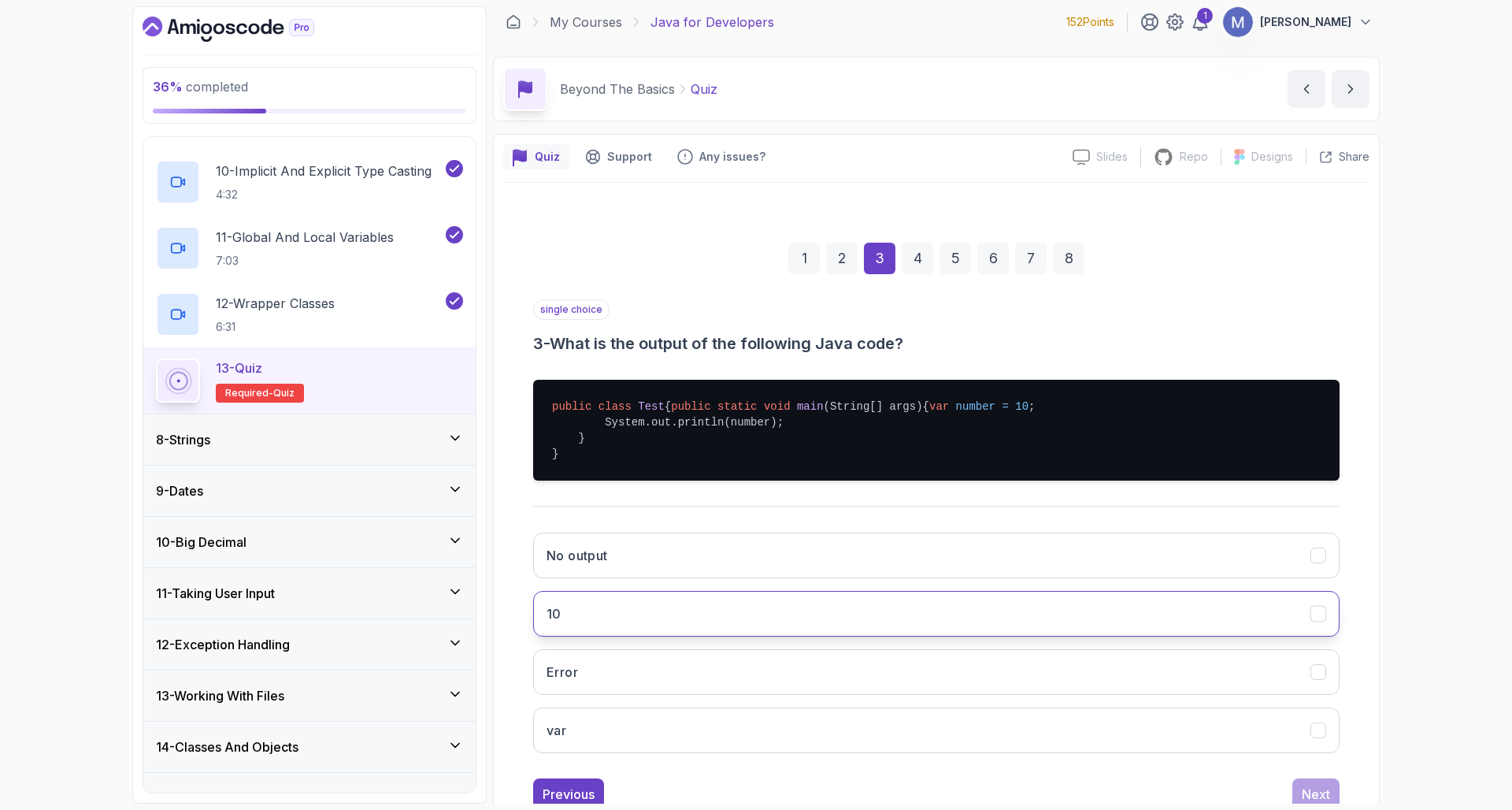
click at [837, 636] on button "10" at bounding box center [936, 614] width 806 height 46
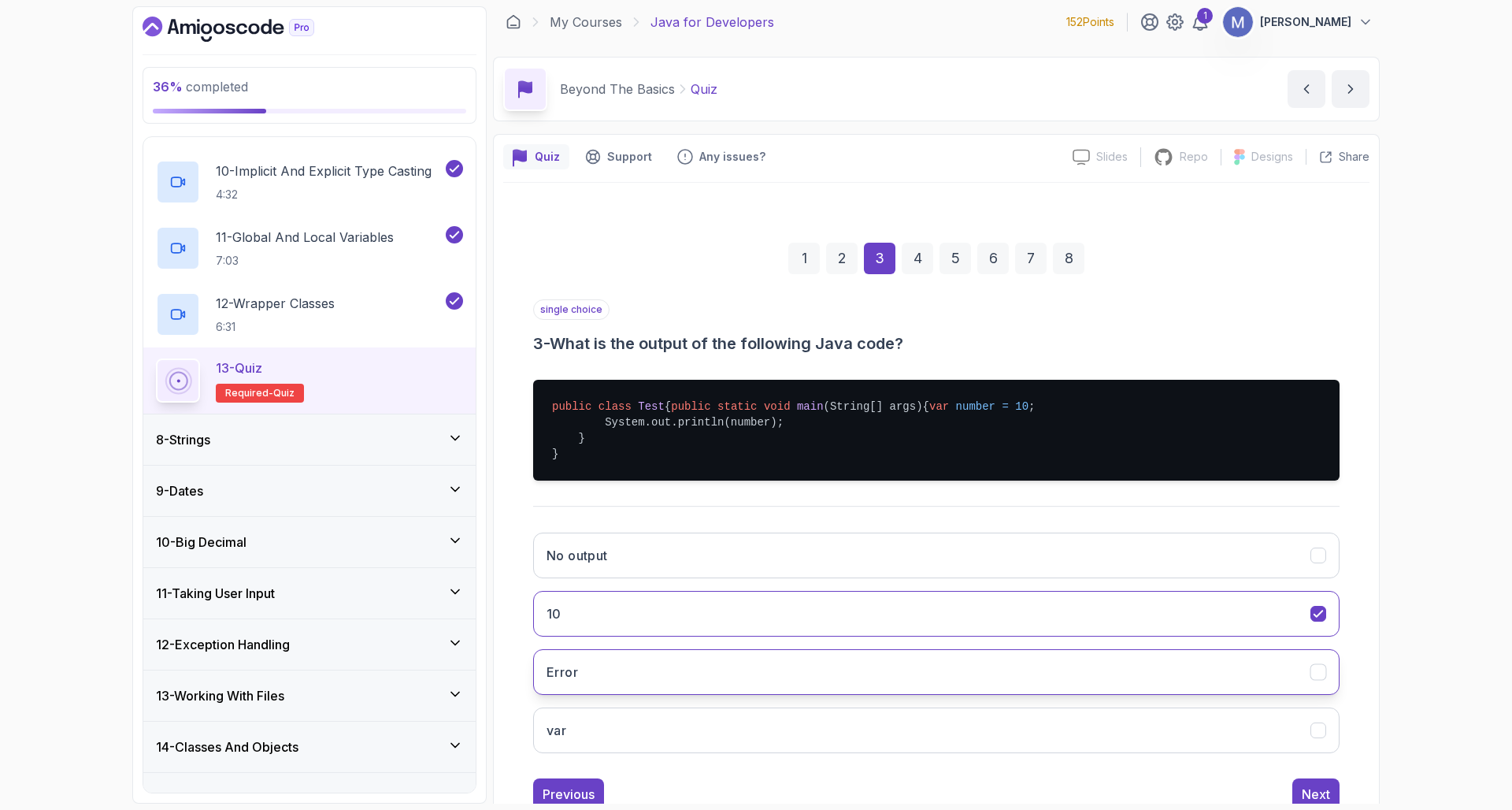
scroll to position [89, 0]
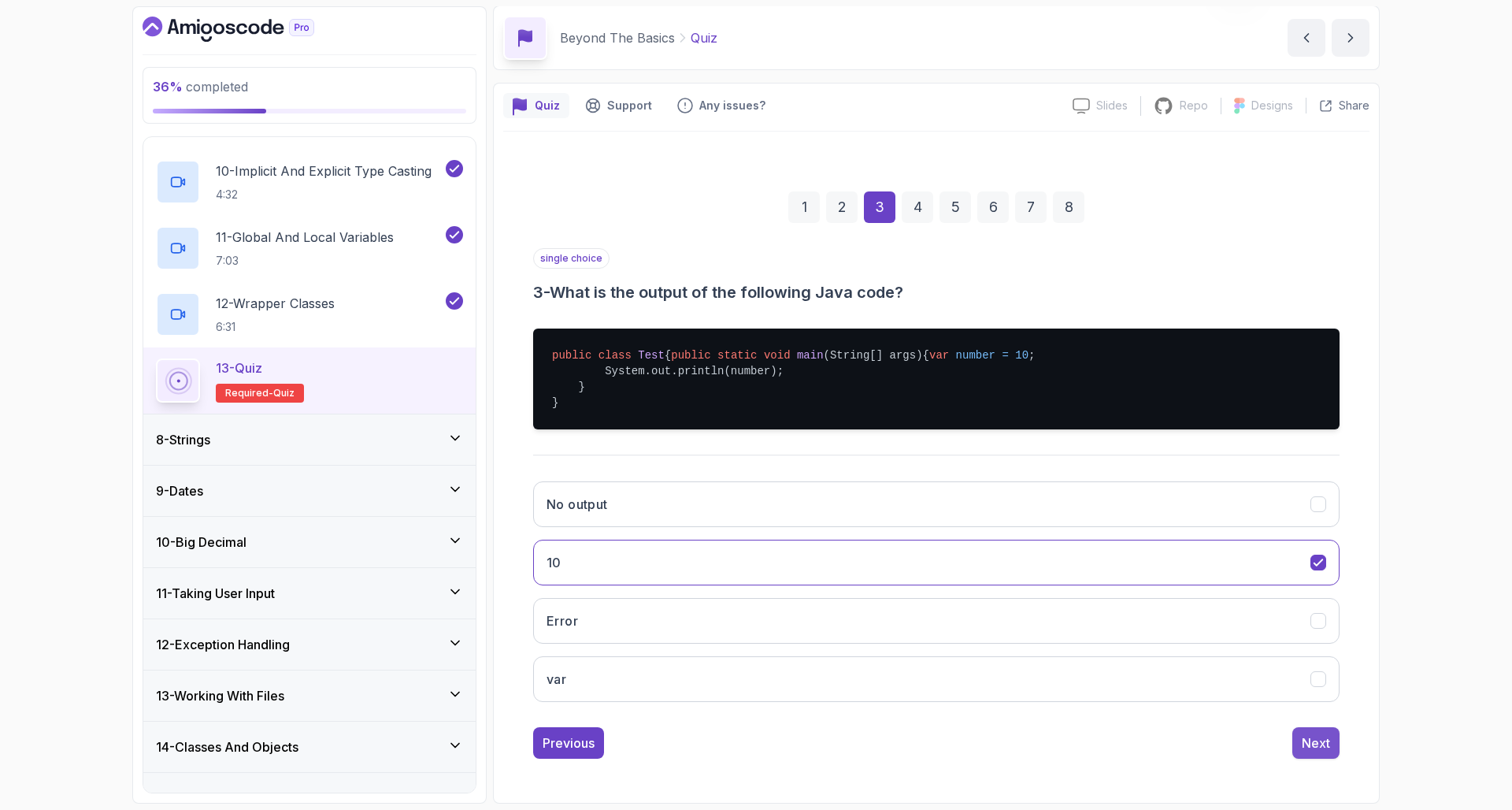
click at [1331, 737] on button "Next" at bounding box center [1316, 742] width 47 height 32
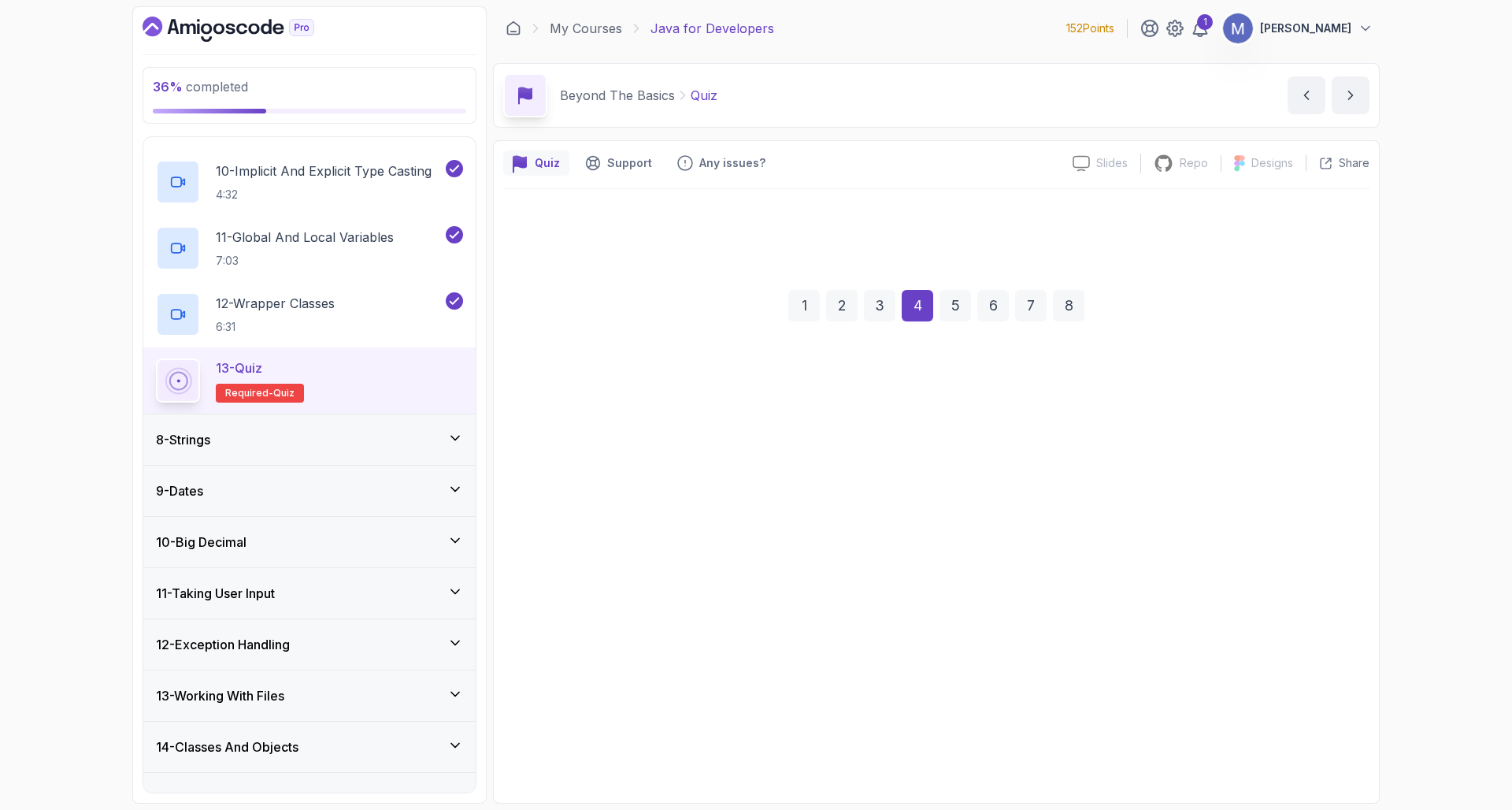
scroll to position [0, 0]
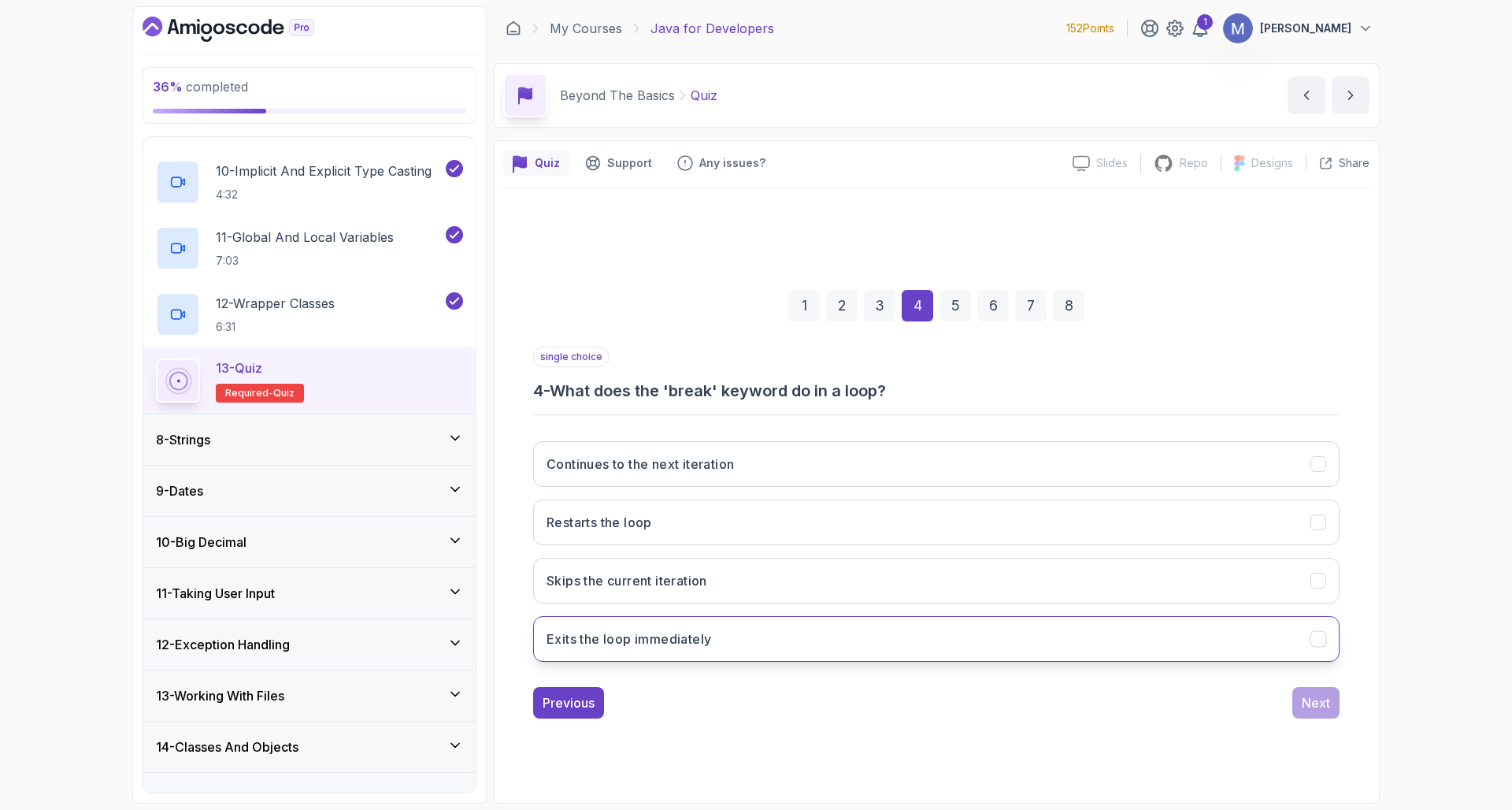
click at [847, 646] on button "Exits the loop immediately" at bounding box center [936, 639] width 806 height 46
click at [1306, 699] on div "Next" at bounding box center [1315, 702] width 28 height 19
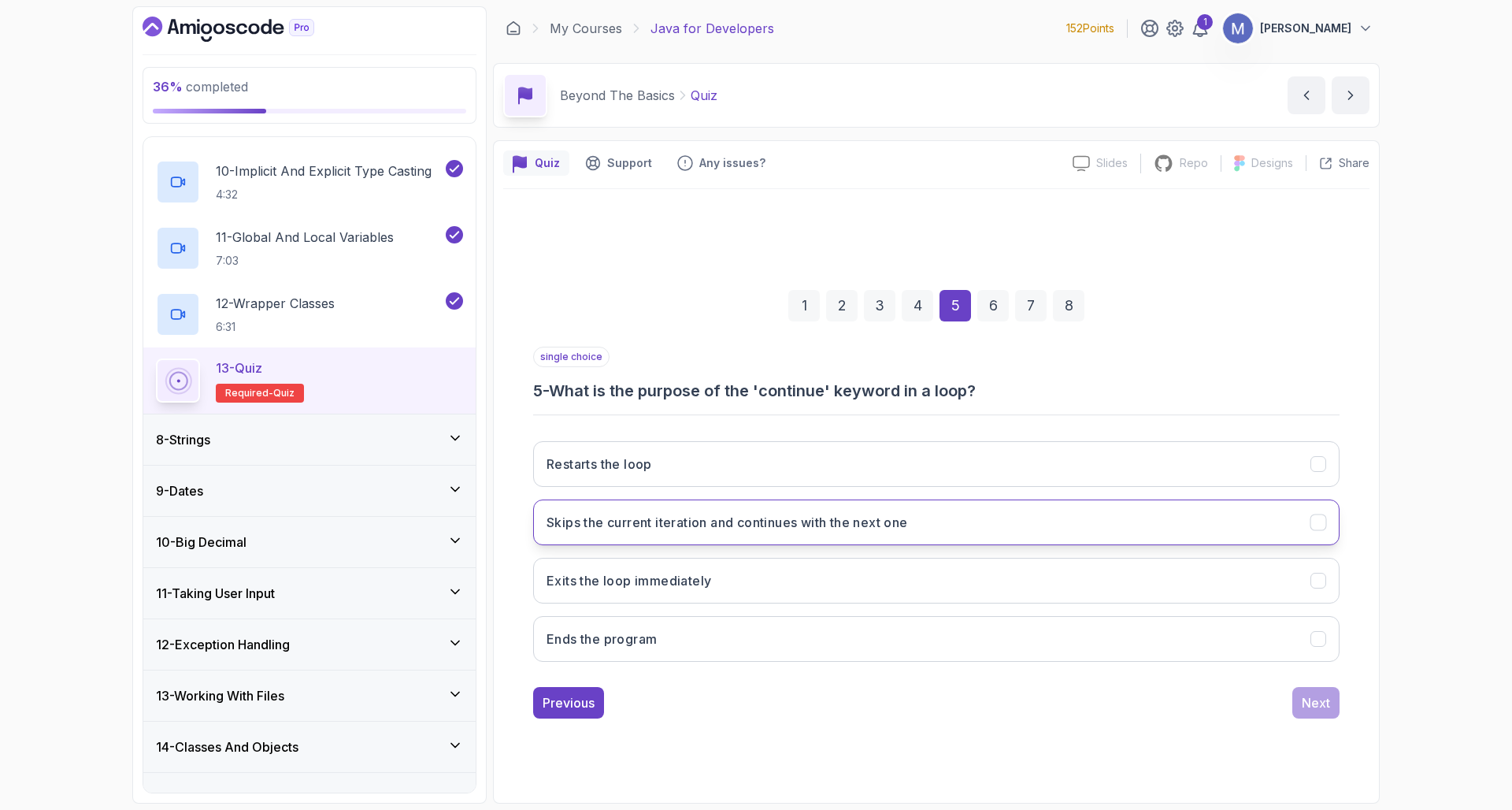
click at [765, 521] on h3 "Skips the current iteration and continues with the next one" at bounding box center [727, 522] width 361 height 19
click at [1333, 703] on button "Next" at bounding box center [1316, 702] width 47 height 32
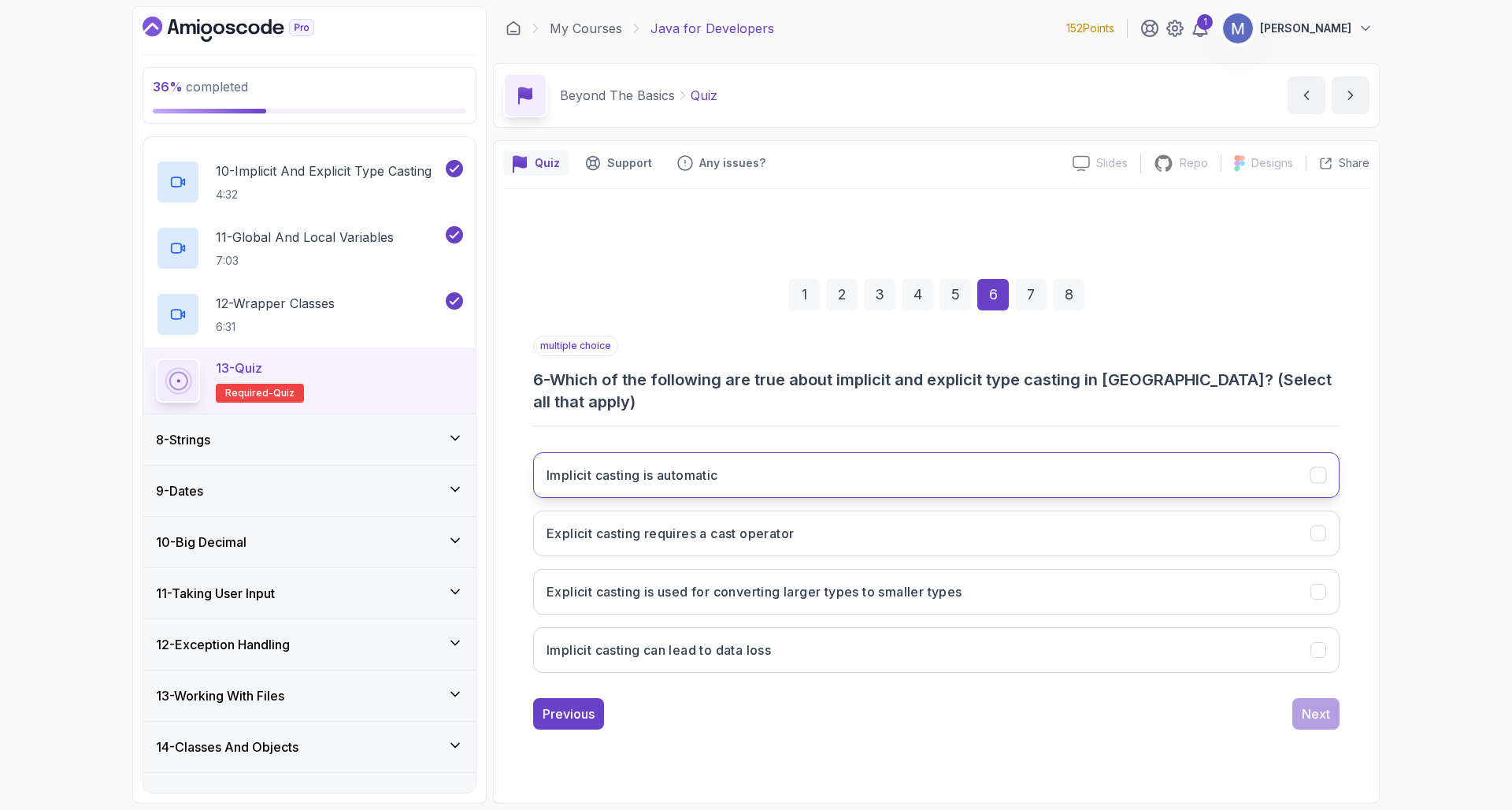
click at [999, 452] on button "Implicit casting is automatic" at bounding box center [936, 475] width 806 height 46
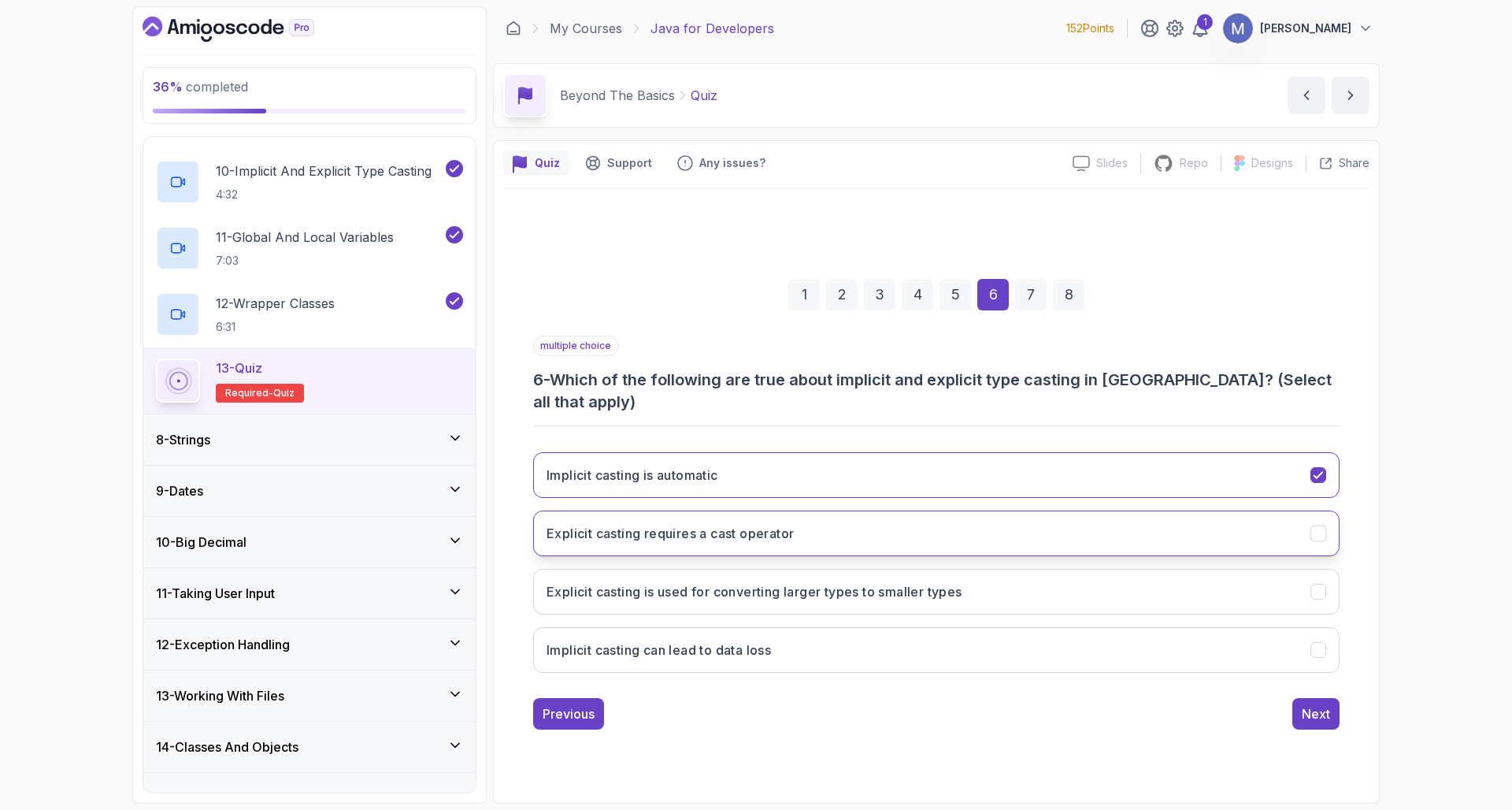
click at [955, 528] on button "Explicit casting requires a cast operator" at bounding box center [936, 533] width 806 height 46
click at [998, 588] on button "Explicit casting is used for converting larger types to smaller types" at bounding box center [936, 591] width 806 height 46
click at [1317, 705] on div "Next" at bounding box center [1315, 714] width 28 height 19
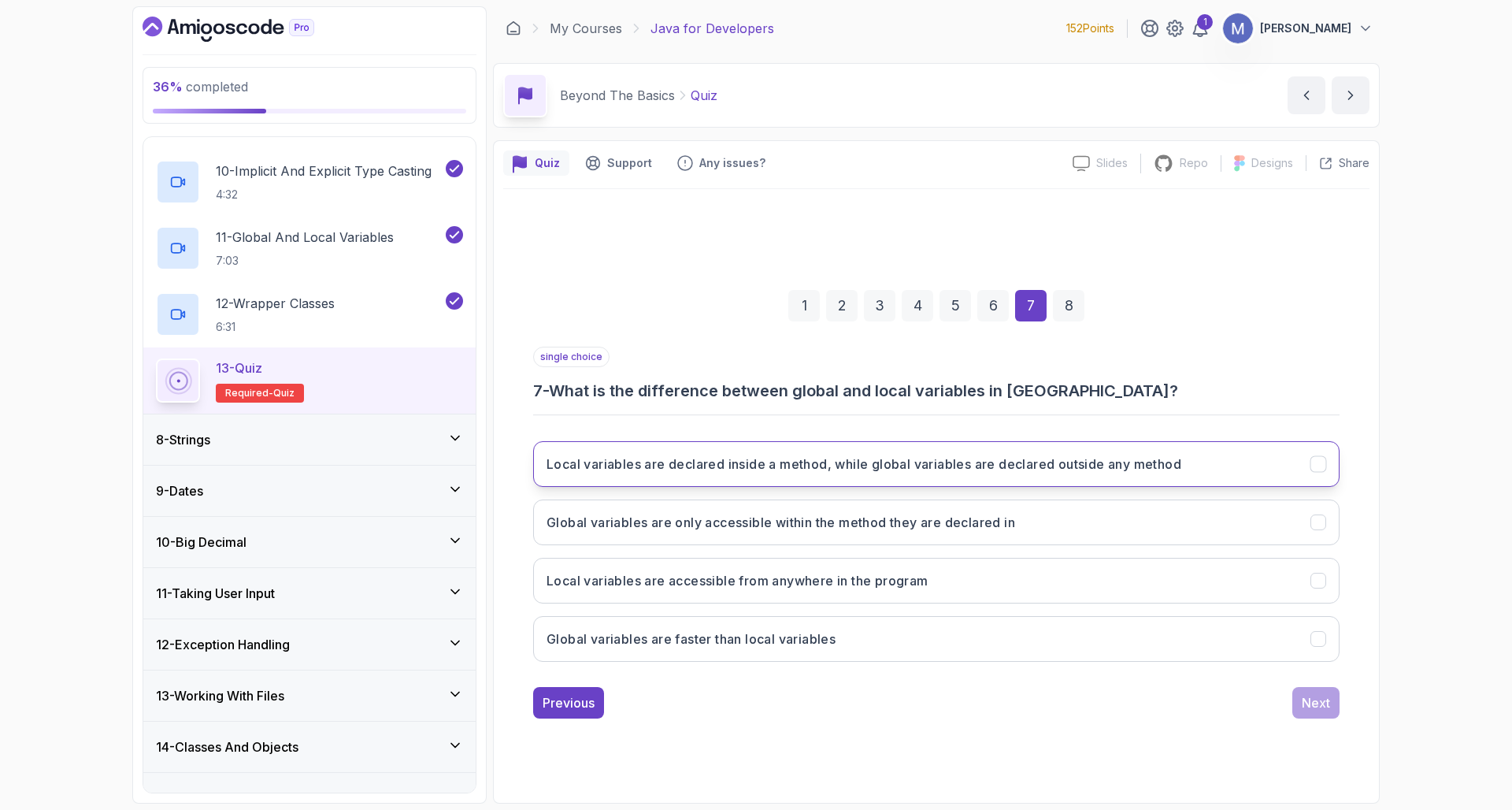
click at [851, 460] on h3 "Local variables are declared inside a method, while global variables are declar…" at bounding box center [864, 463] width 635 height 19
click at [1312, 708] on div "Next" at bounding box center [1315, 702] width 28 height 19
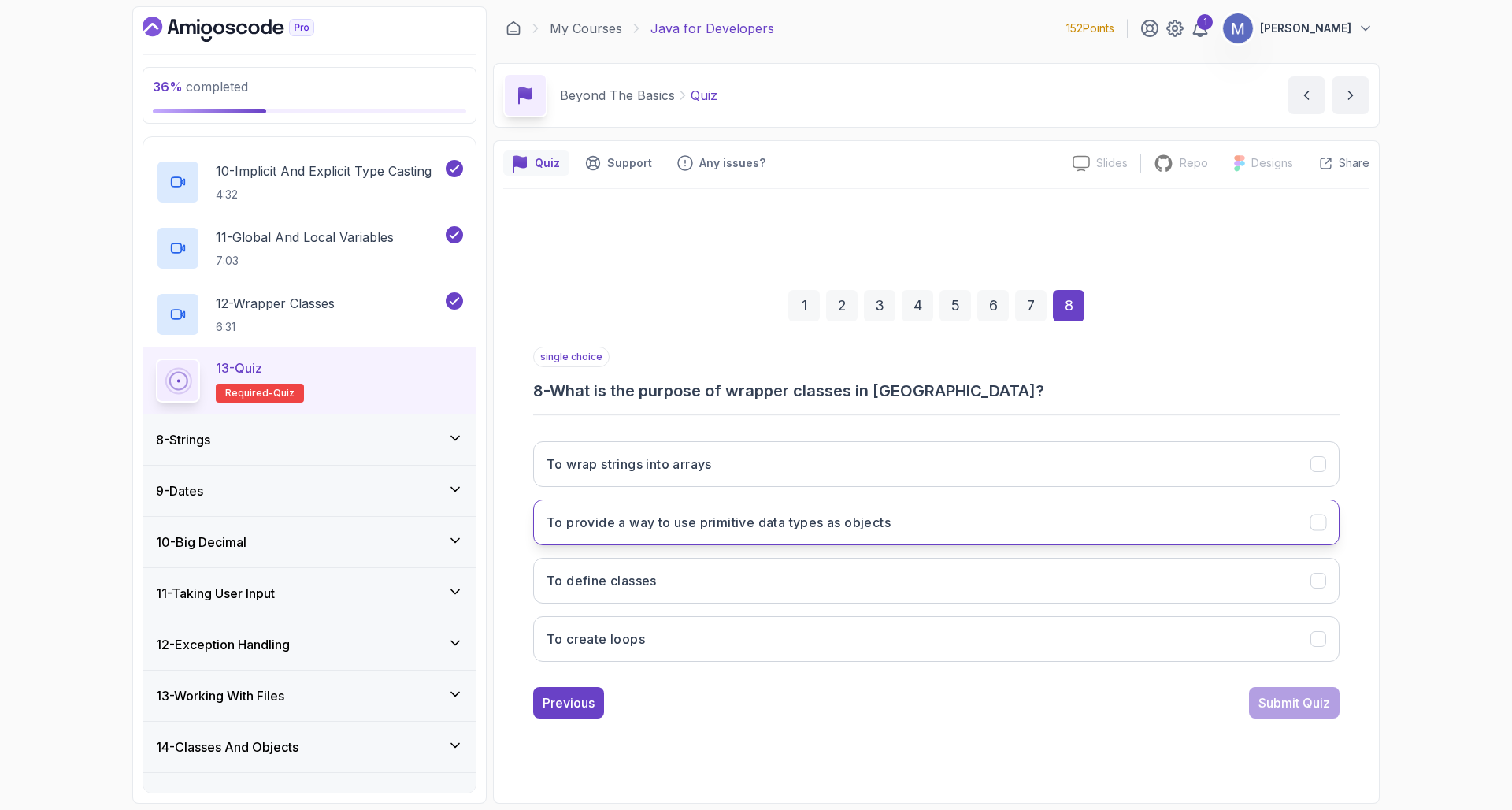
click at [772, 527] on h3 "To provide a way to use primitive data types as objects" at bounding box center [719, 522] width 344 height 19
click at [1303, 699] on div "Submit Quiz" at bounding box center [1294, 702] width 72 height 19
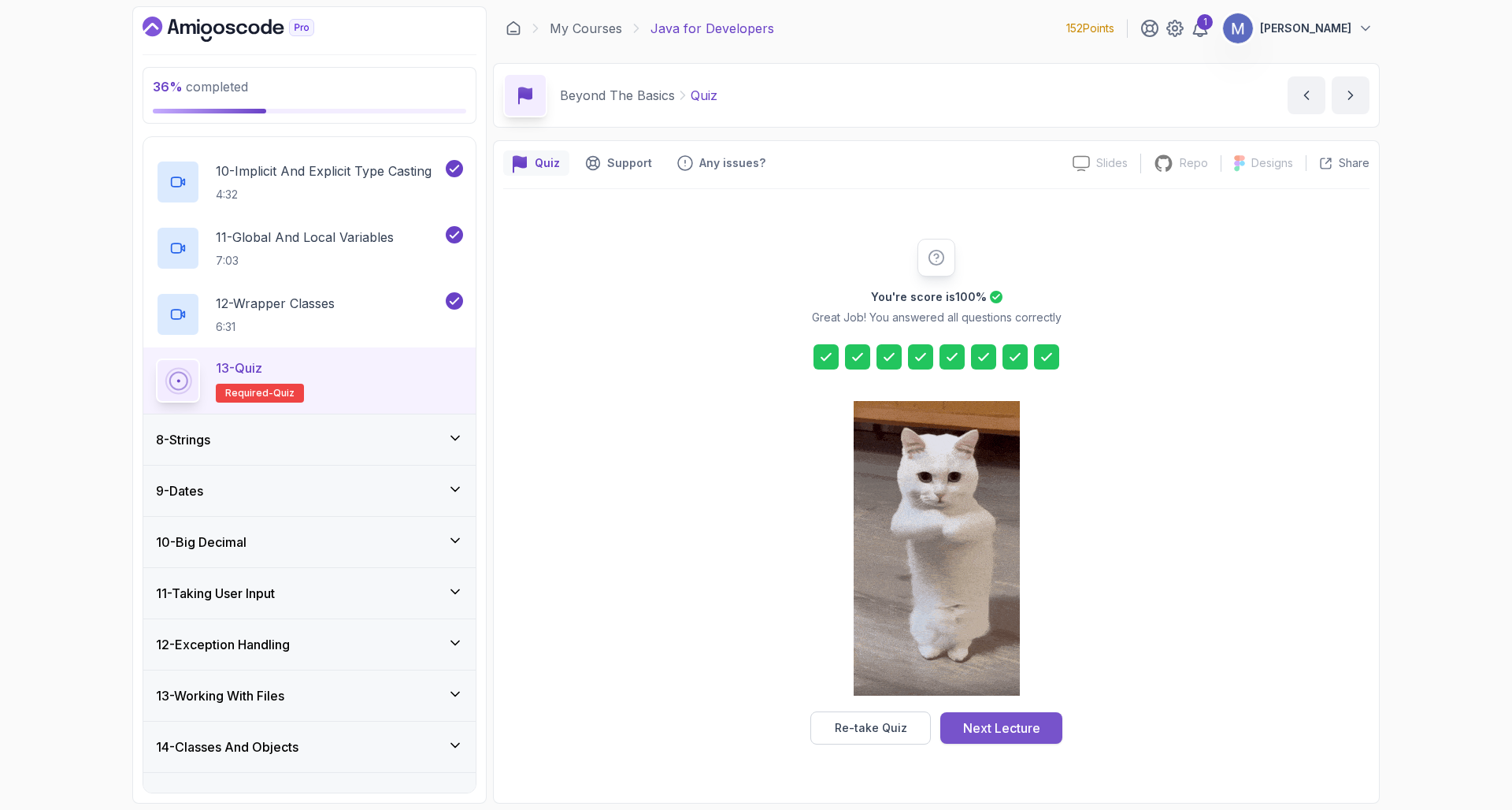
click at [1005, 717] on button "Next Lecture" at bounding box center [1001, 727] width 122 height 32
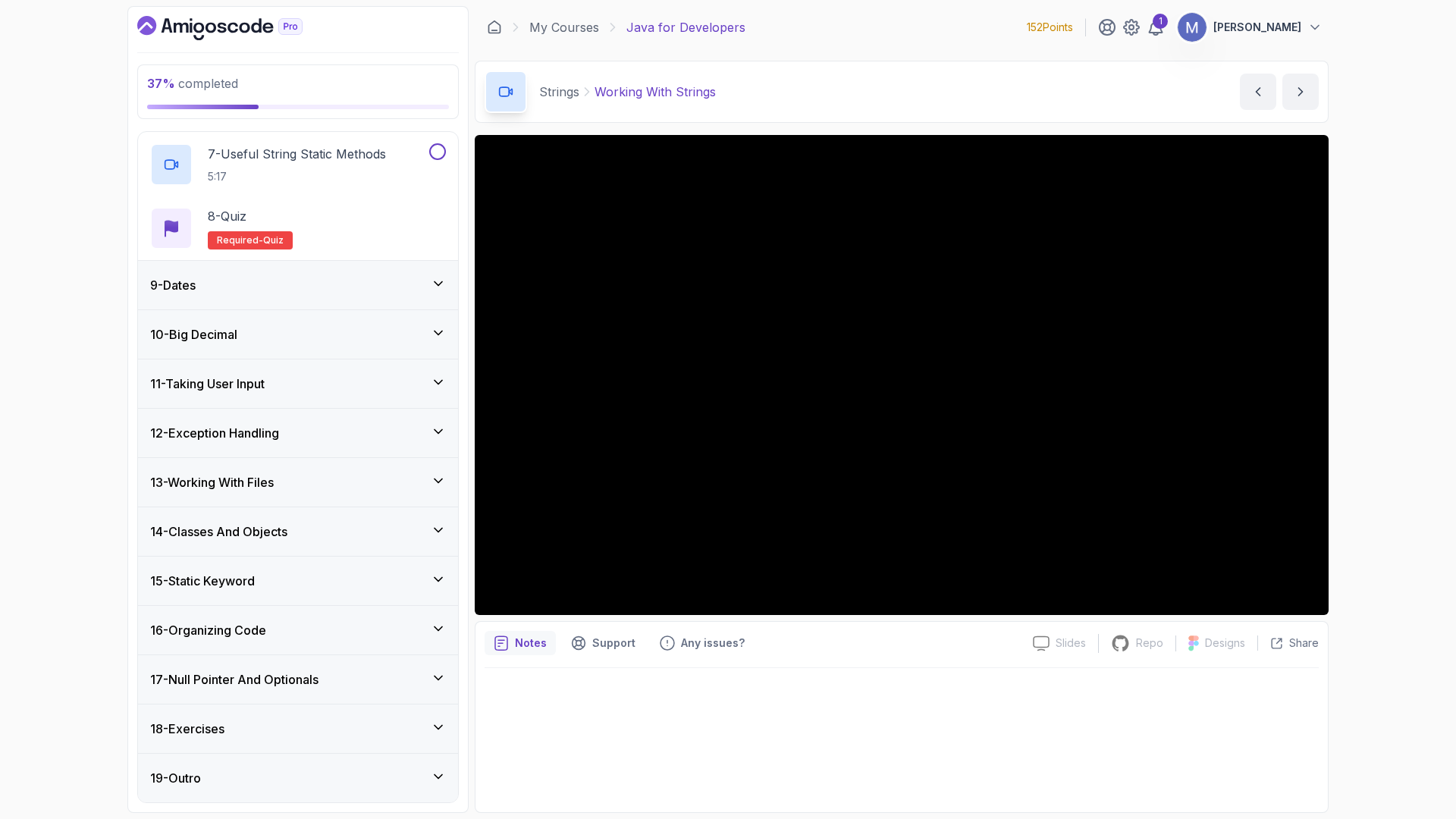
scroll to position [776, 0]
